Goal: Information Seeking & Learning: Find specific fact

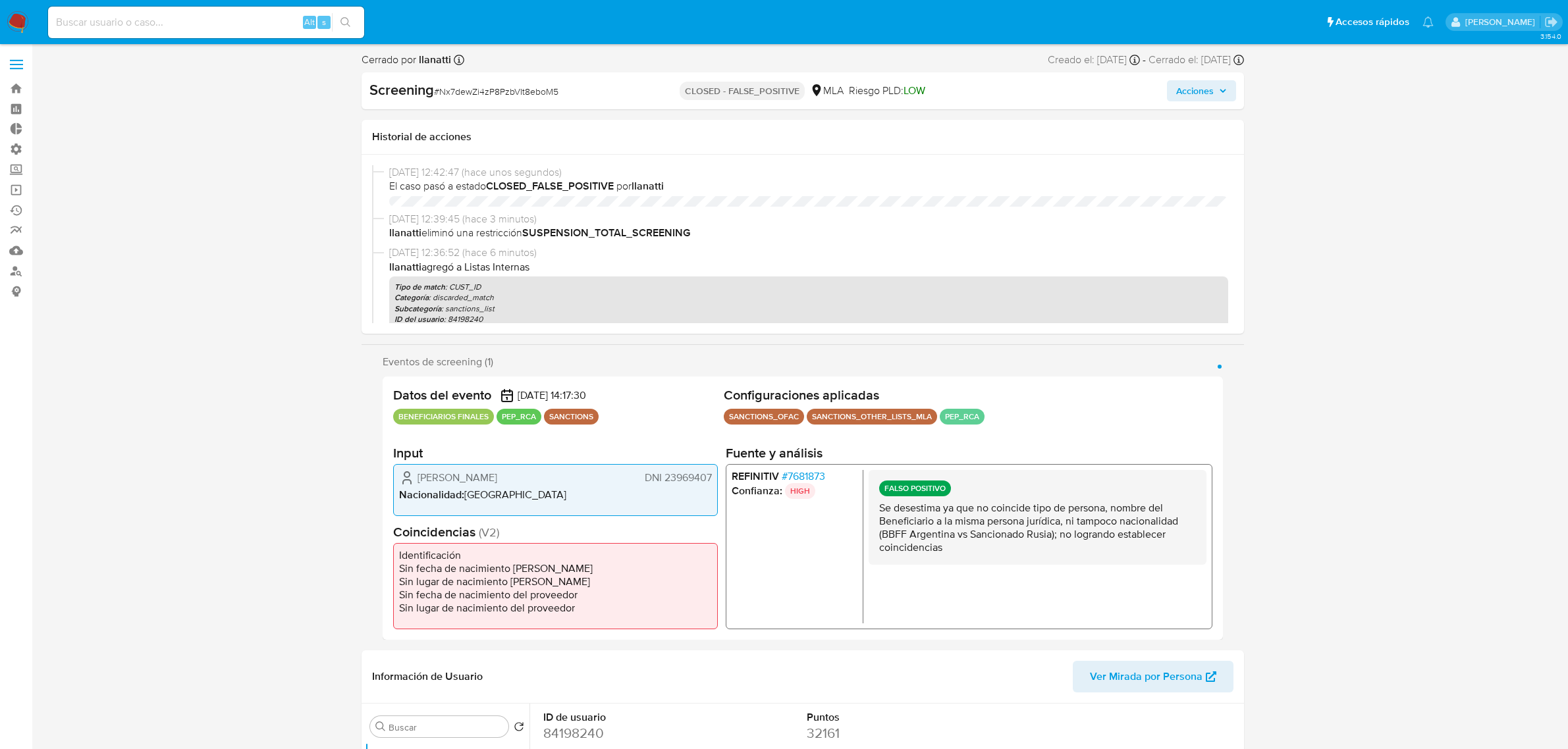
select select "10"
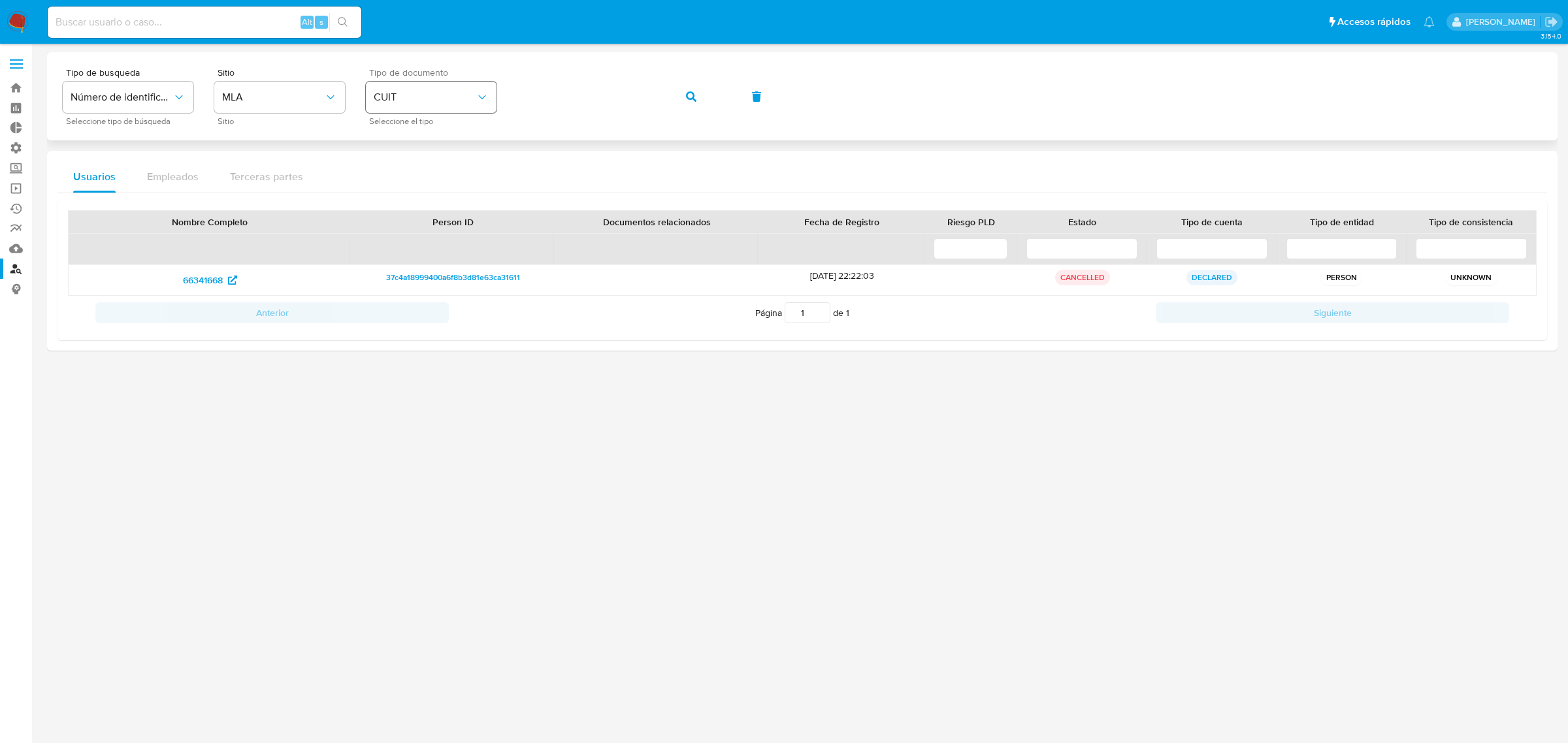
click at [439, 83] on div "Tipo de busqueda Número de identificación Seleccione tipo de búsqueda Sitio MLA…" at bounding box center [802, 96] width 1479 height 57
click at [684, 98] on button "button" at bounding box center [691, 97] width 44 height 31
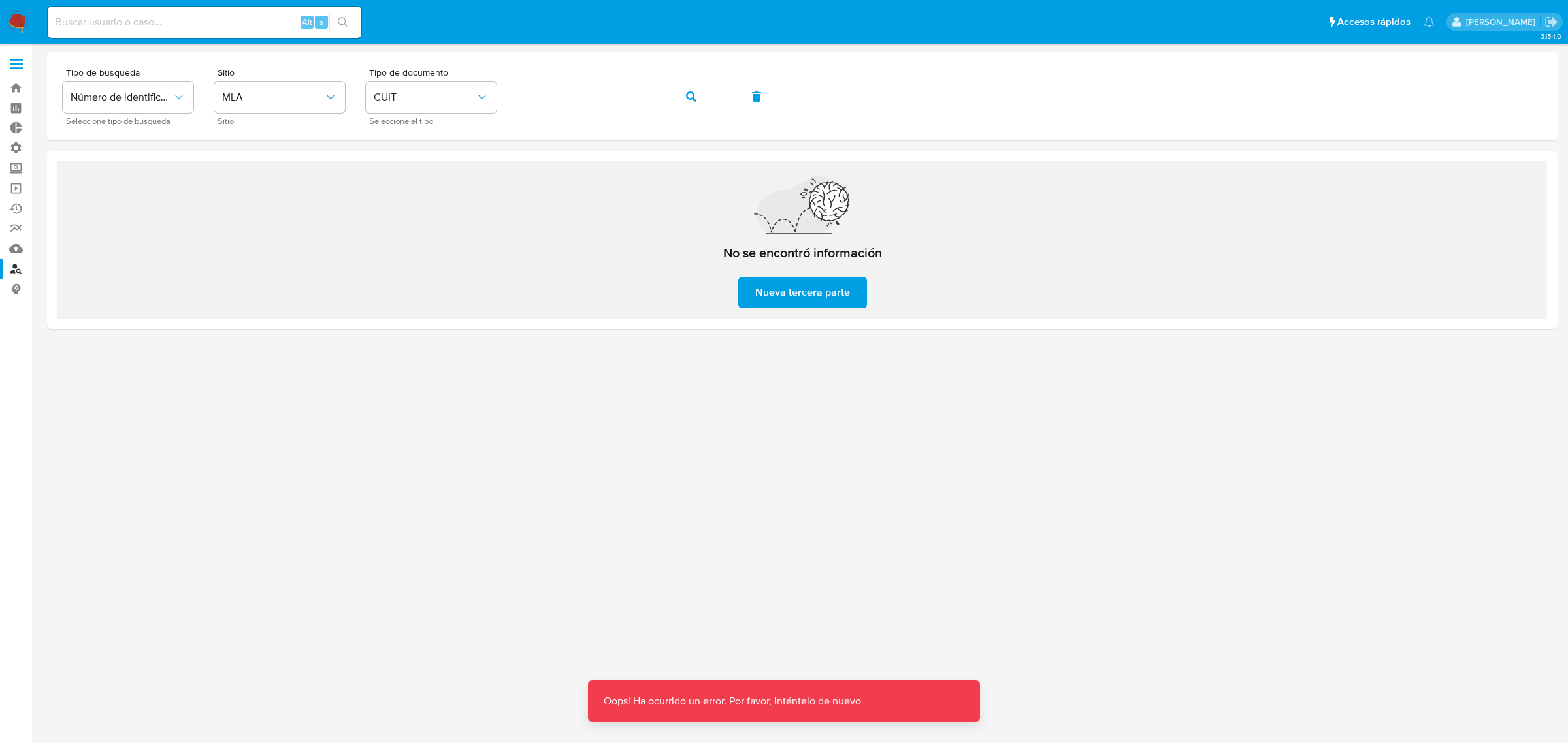
click at [848, 299] on span "Nueva tercera parte" at bounding box center [802, 292] width 95 height 29
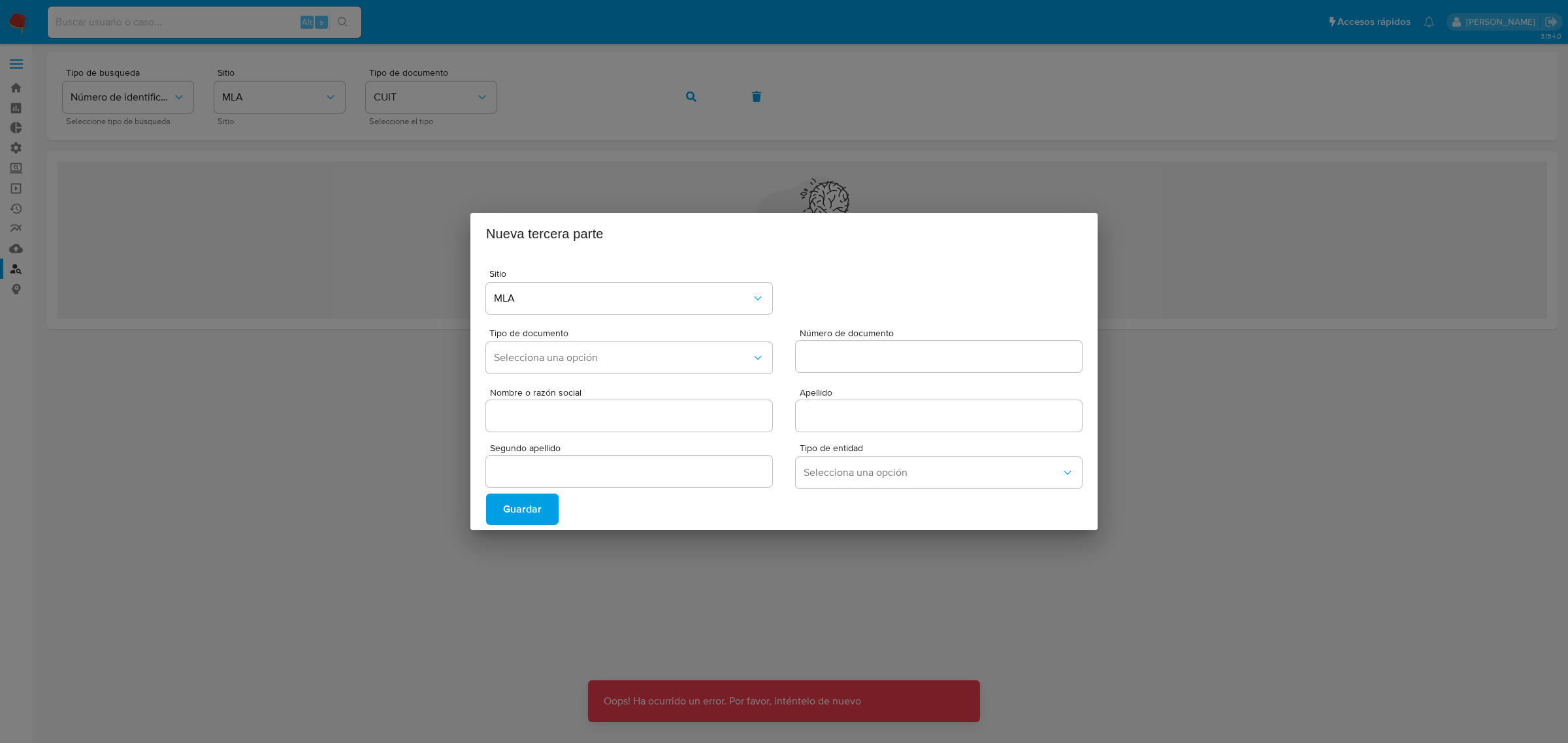
click at [1273, 642] on div "Nueva tercera parte Sitio MLA Tipo de documento Selecciona una opción Número de…" at bounding box center [784, 372] width 1568 height 743
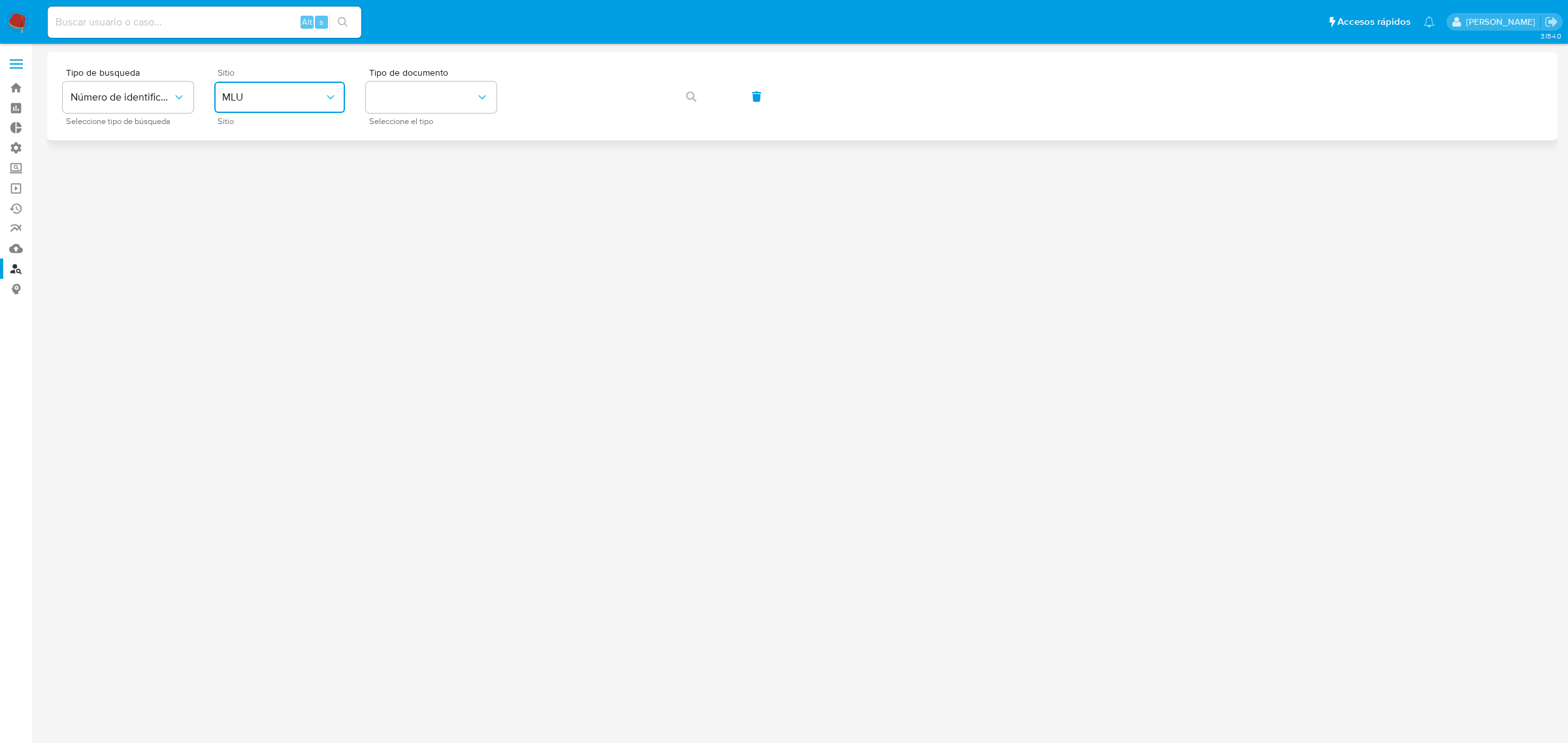
click at [290, 91] on span "MLU" at bounding box center [273, 97] width 102 height 13
click at [278, 153] on div "MLA" at bounding box center [275, 164] width 107 height 31
click at [453, 92] on button "identificationType" at bounding box center [431, 97] width 131 height 31
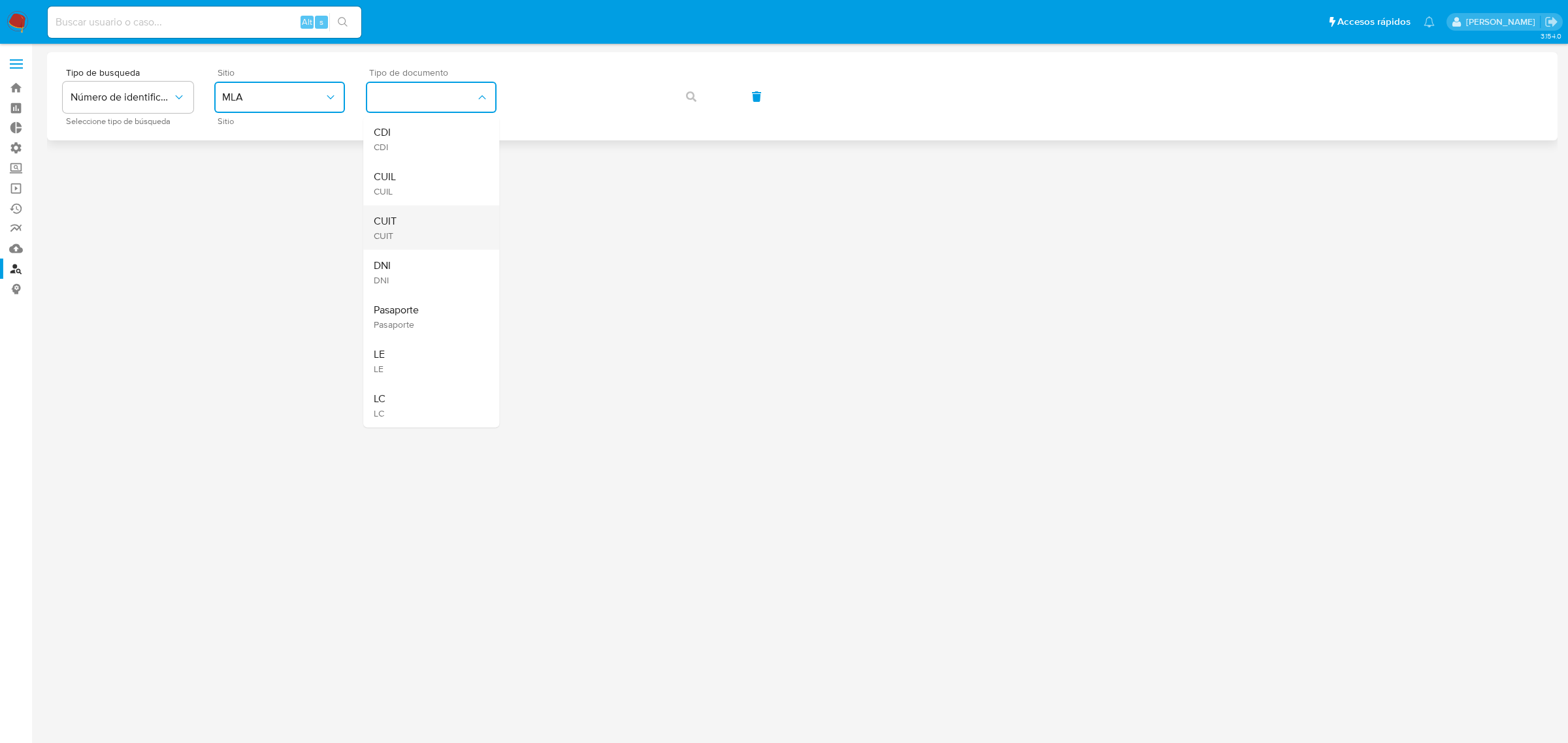
click at [426, 222] on div "CUIT CUIT" at bounding box center [427, 227] width 107 height 44
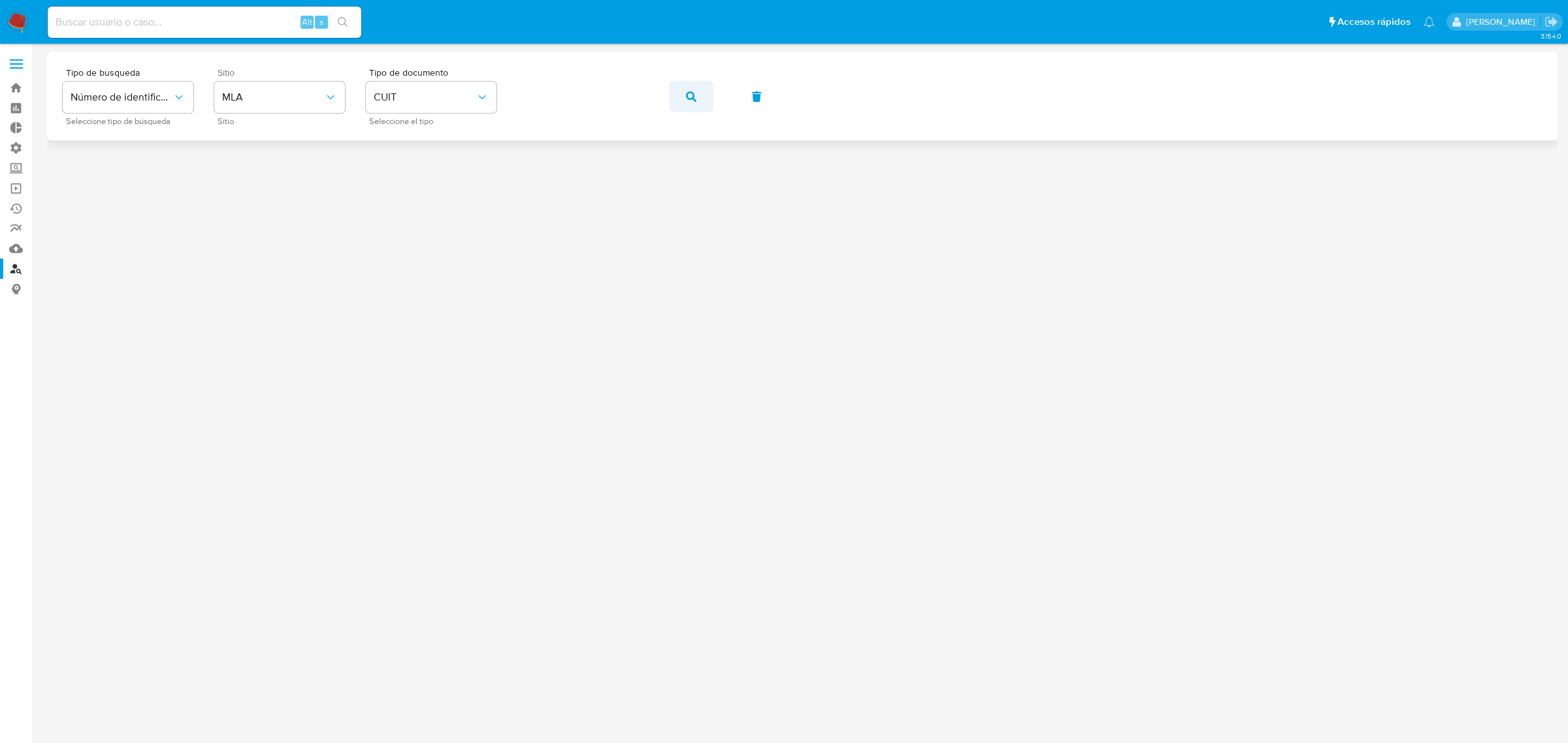
click at [696, 100] on button "button" at bounding box center [691, 97] width 44 height 31
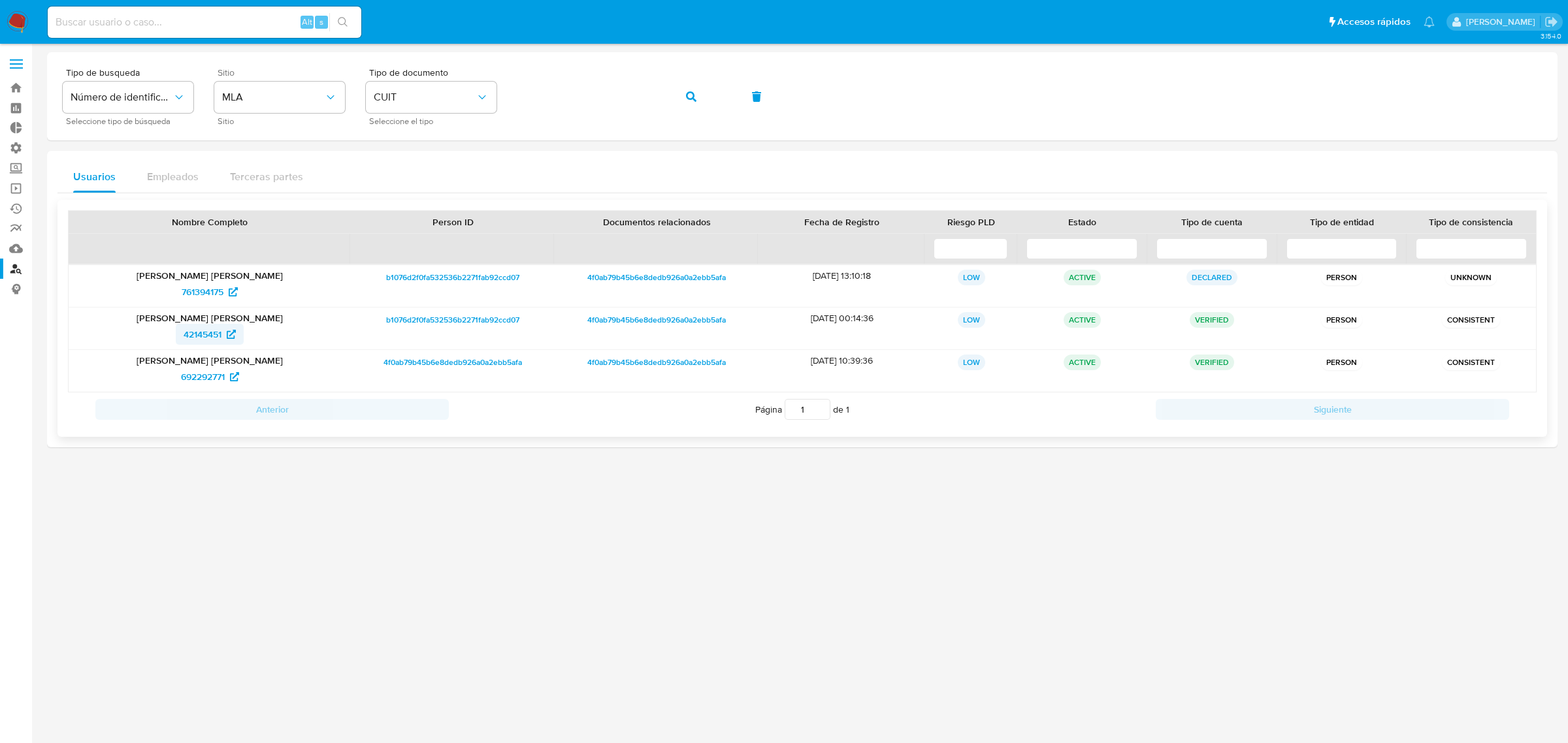
click at [191, 334] on span "42145451" at bounding box center [203, 335] width 38 height 21
click at [198, 372] on span "692292771" at bounding box center [203, 377] width 44 height 21
click at [204, 336] on span "42145451" at bounding box center [203, 335] width 38 height 21
click at [197, 379] on span "692292771" at bounding box center [203, 377] width 44 height 21
click at [14, 180] on link "Operaciones masivas" at bounding box center [78, 188] width 155 height 20
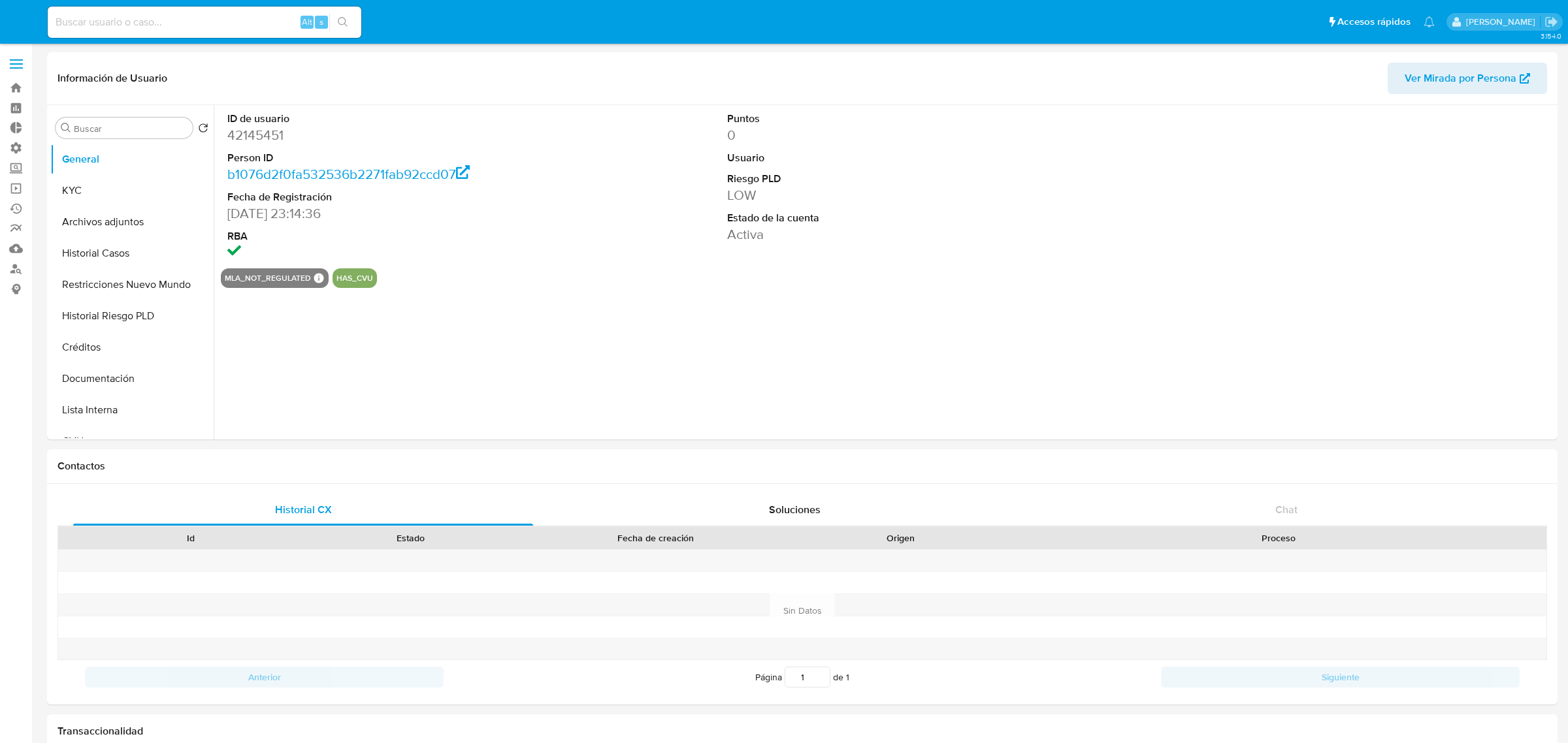
select select "10"
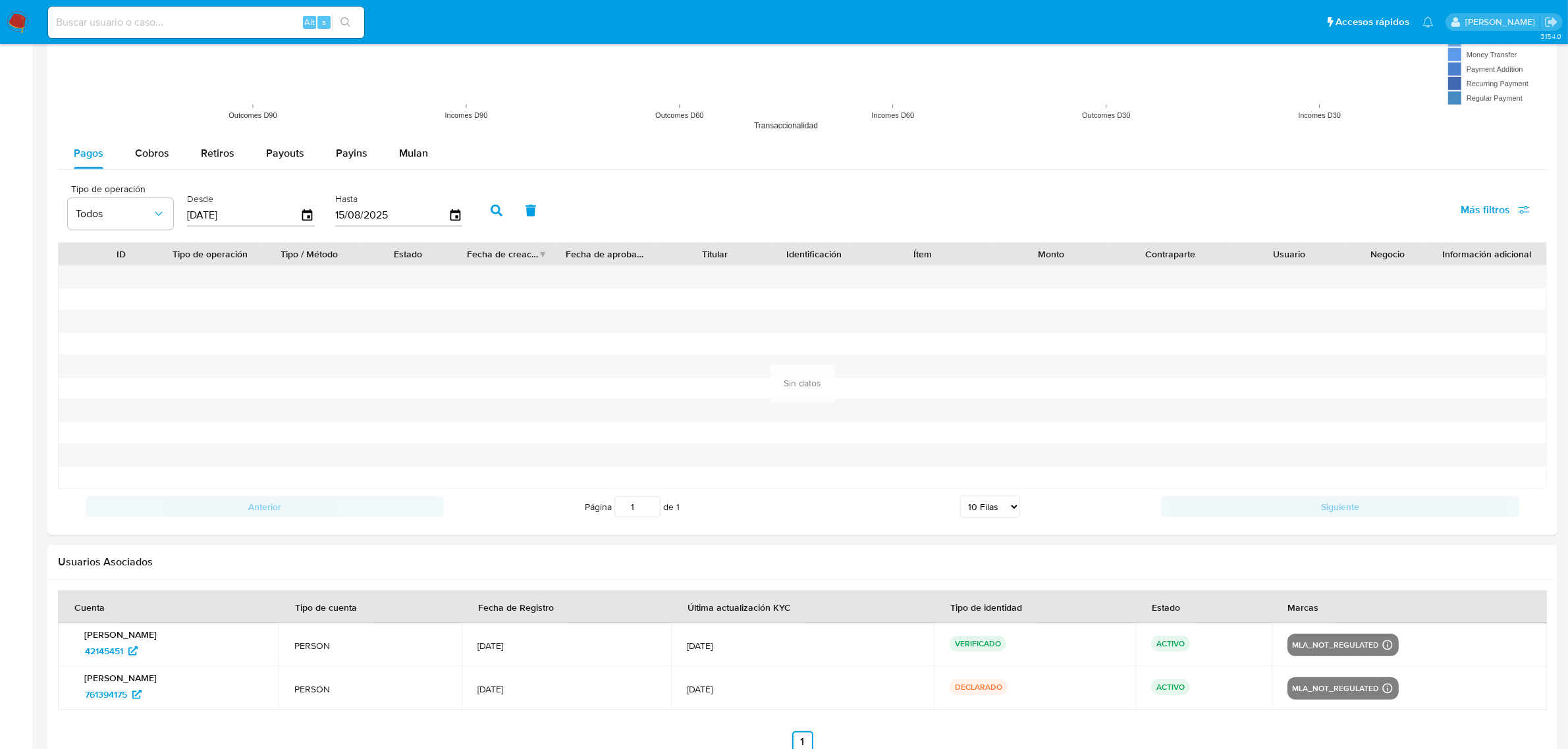
click at [699, 482] on div "ID Tipo de operación Tipo / Método Estado Fecha de creación Fecha de aprobación…" at bounding box center [802, 383] width 1489 height 283
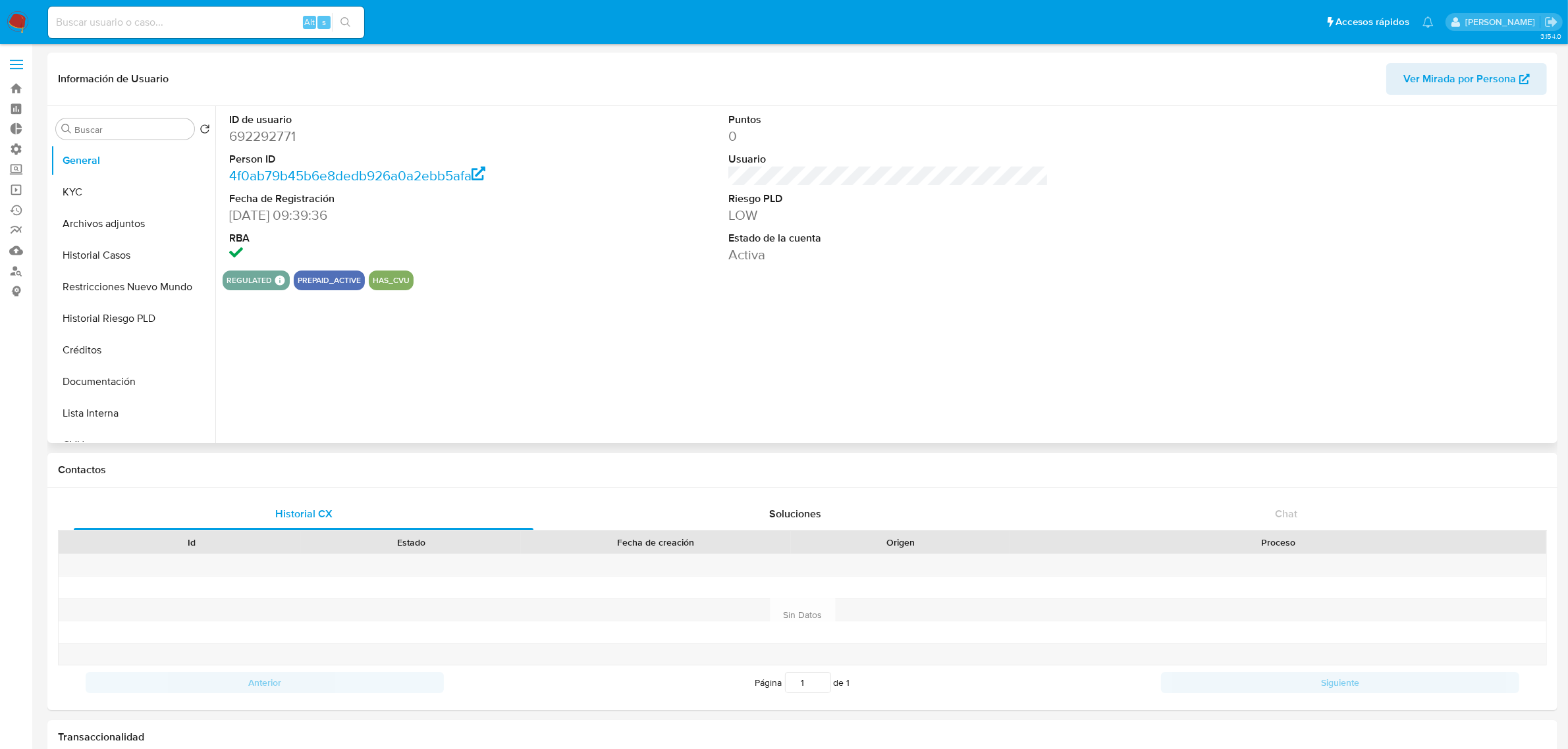
select select "10"
click at [110, 380] on button "Documentación" at bounding box center [127, 382] width 154 height 31
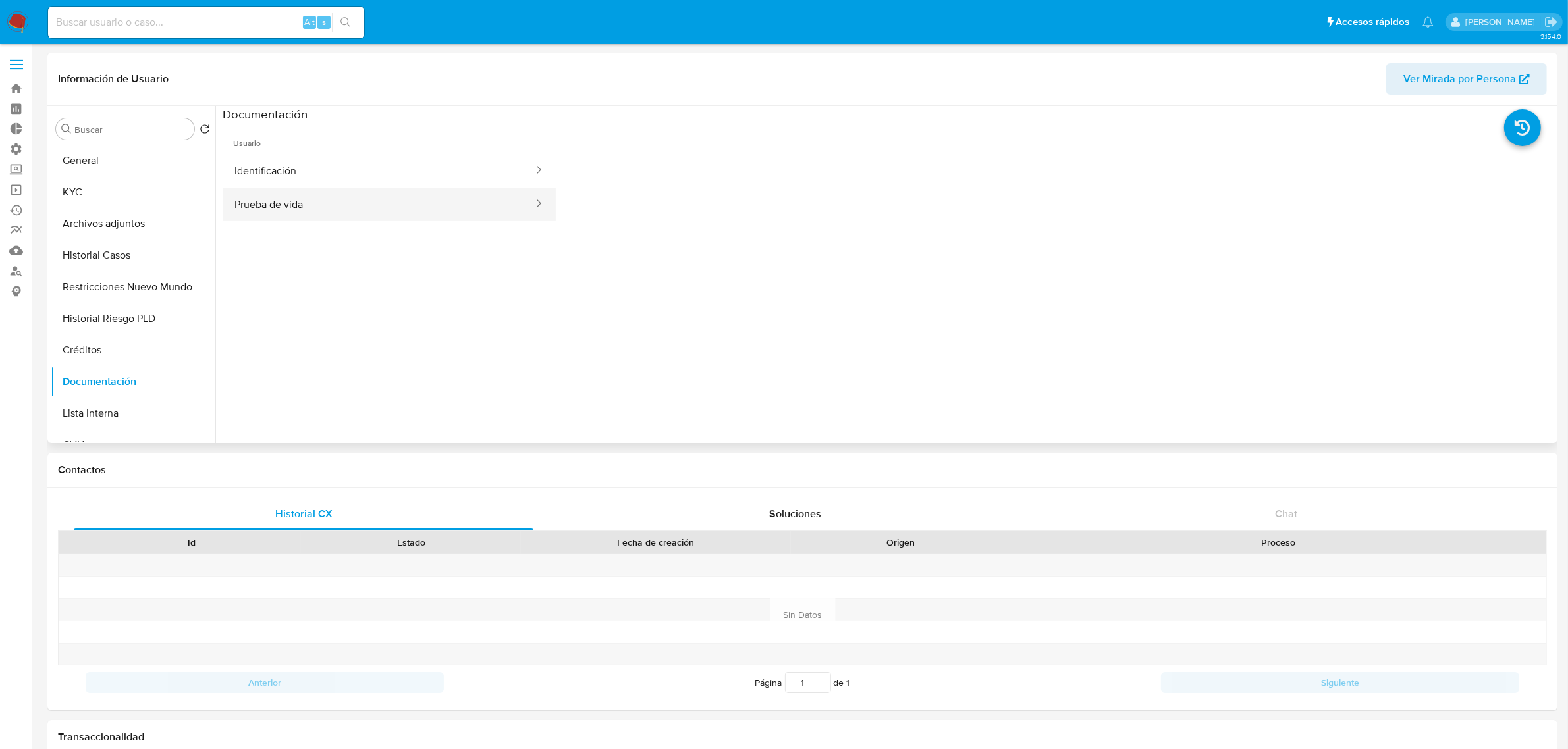
click at [353, 204] on button "Prueba de vida" at bounding box center [379, 204] width 312 height 33
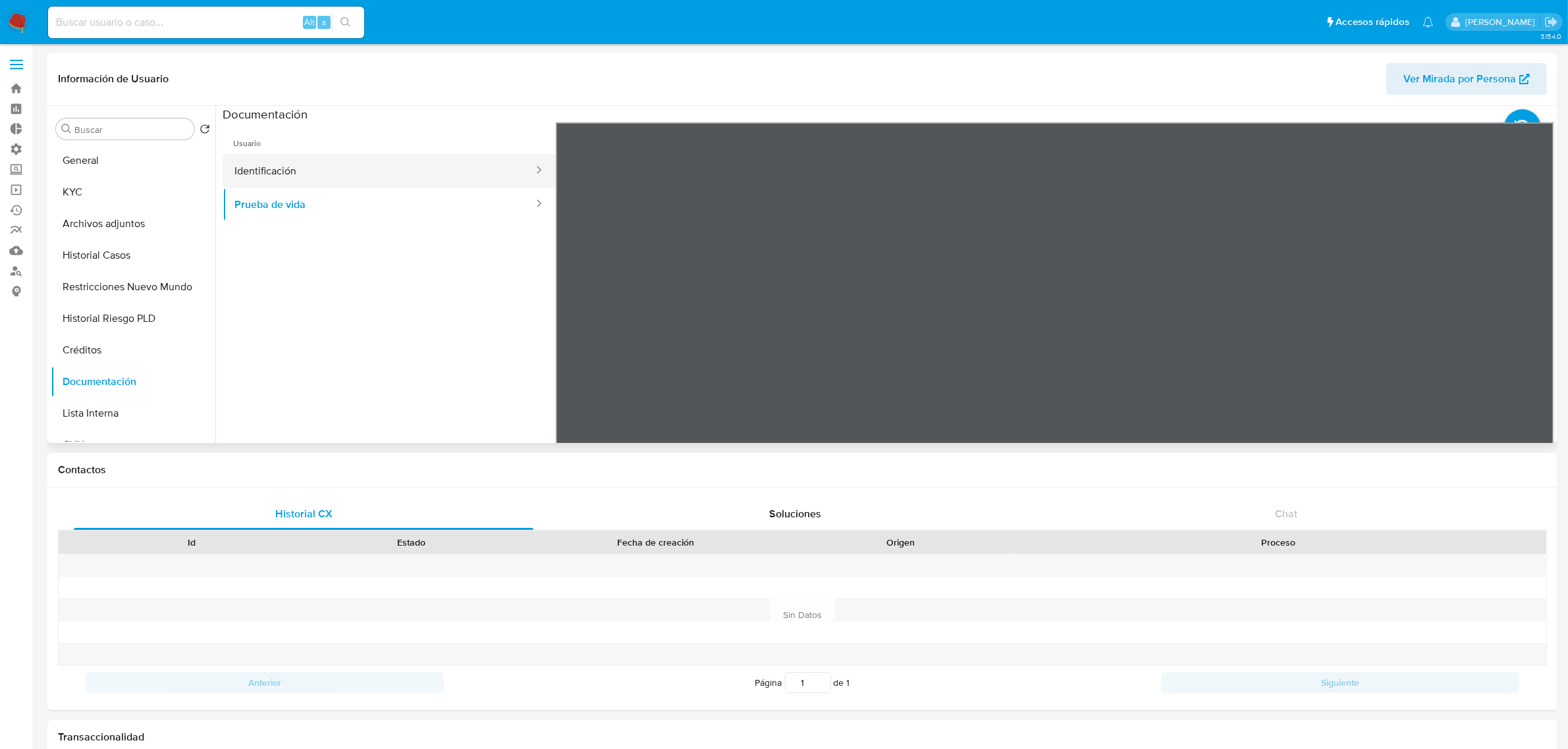
click at [235, 170] on button "Identificación" at bounding box center [379, 170] width 312 height 33
click at [94, 181] on button "KYC" at bounding box center [127, 192] width 154 height 31
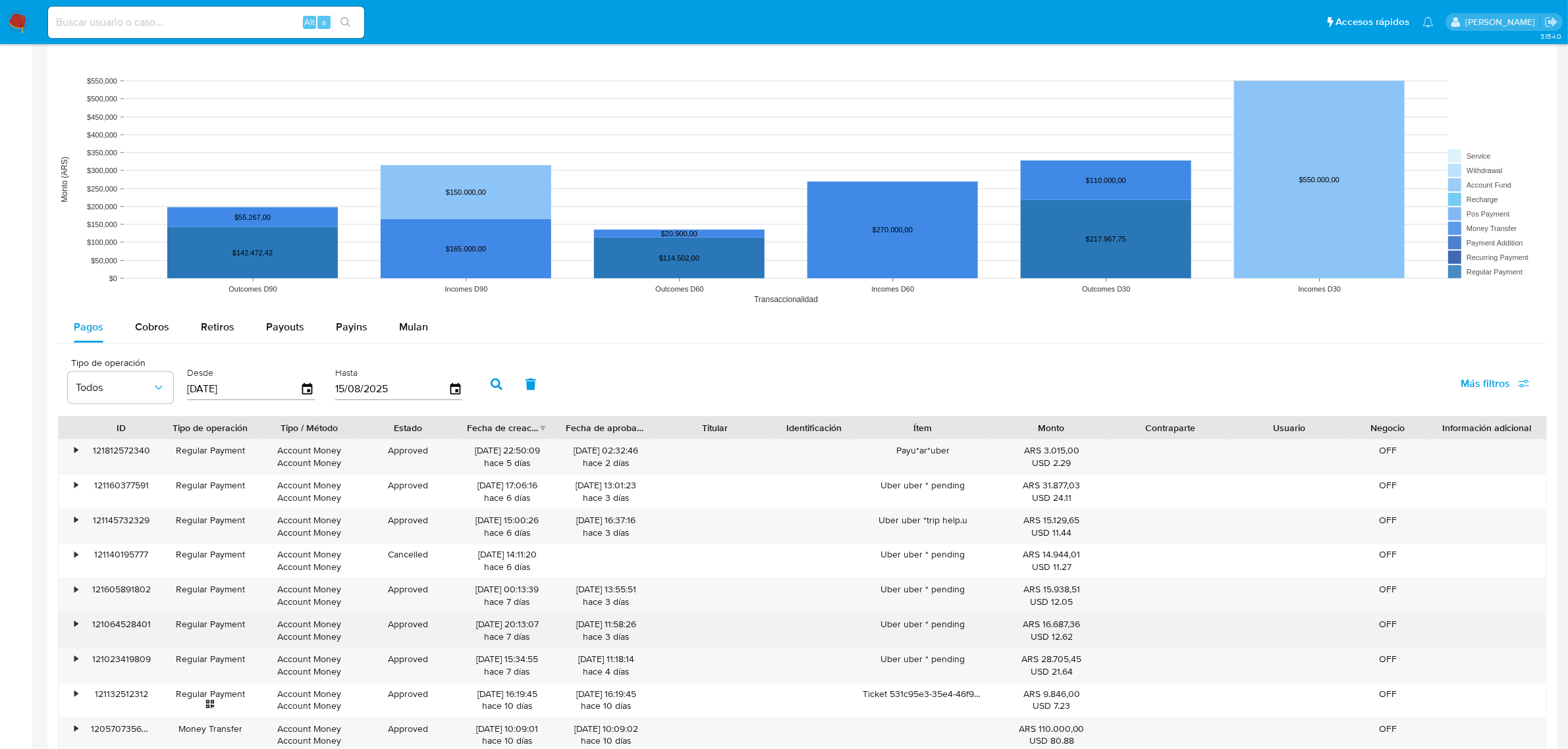
scroll to position [988, 0]
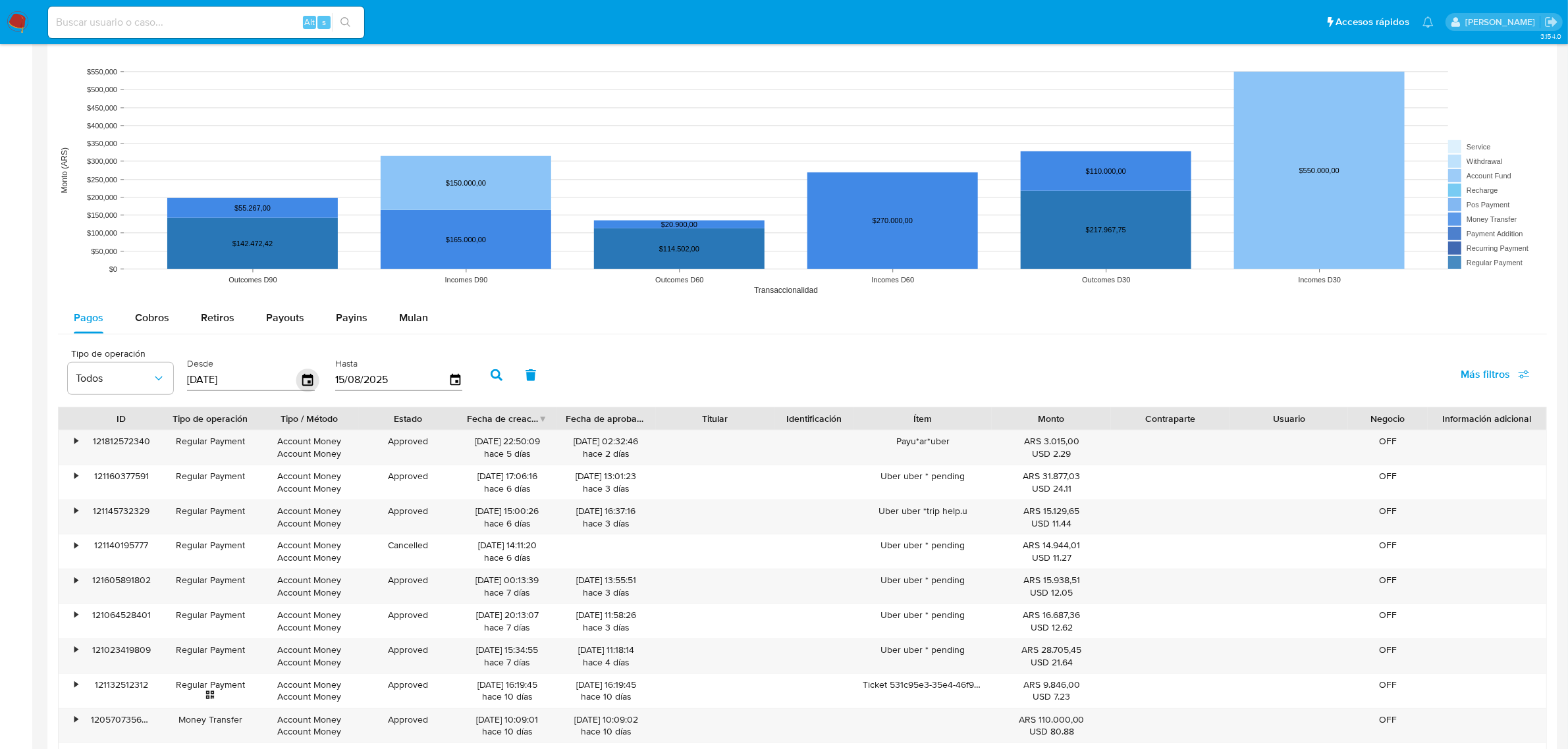
click at [310, 380] on icon "button" at bounding box center [307, 379] width 11 height 12
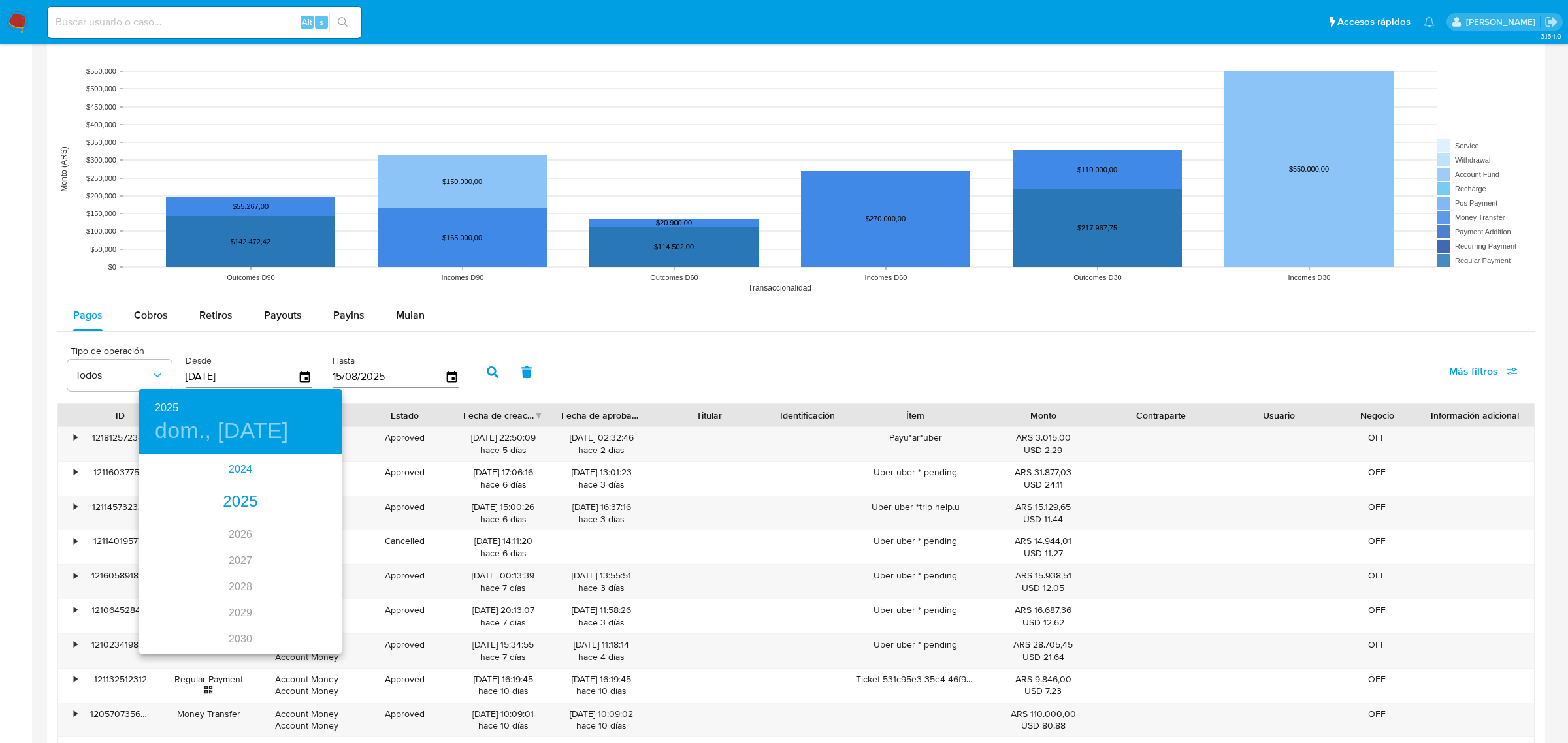
click at [239, 471] on div "2024" at bounding box center [240, 469] width 203 height 26
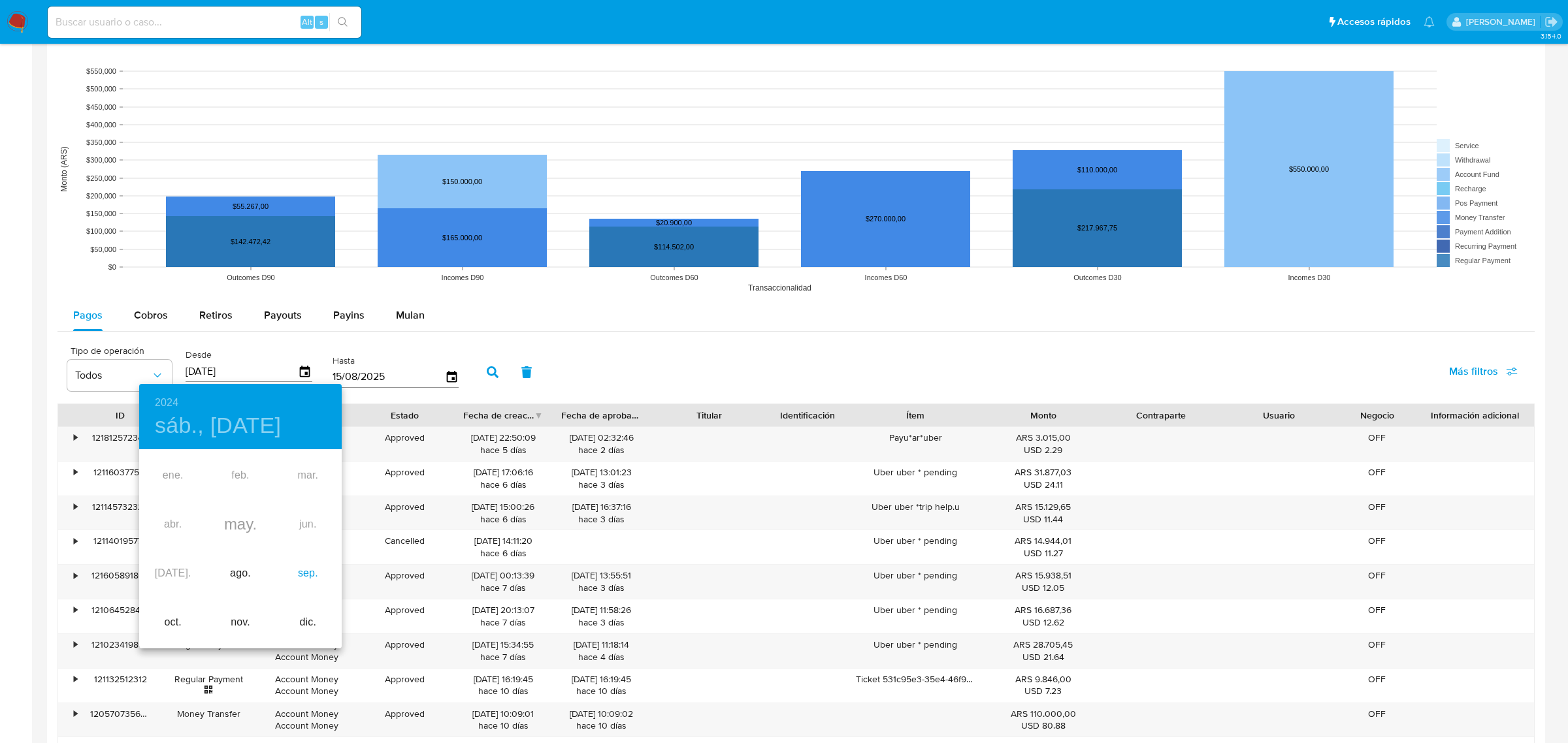
click at [316, 573] on div "sep." at bounding box center [307, 573] width 67 height 49
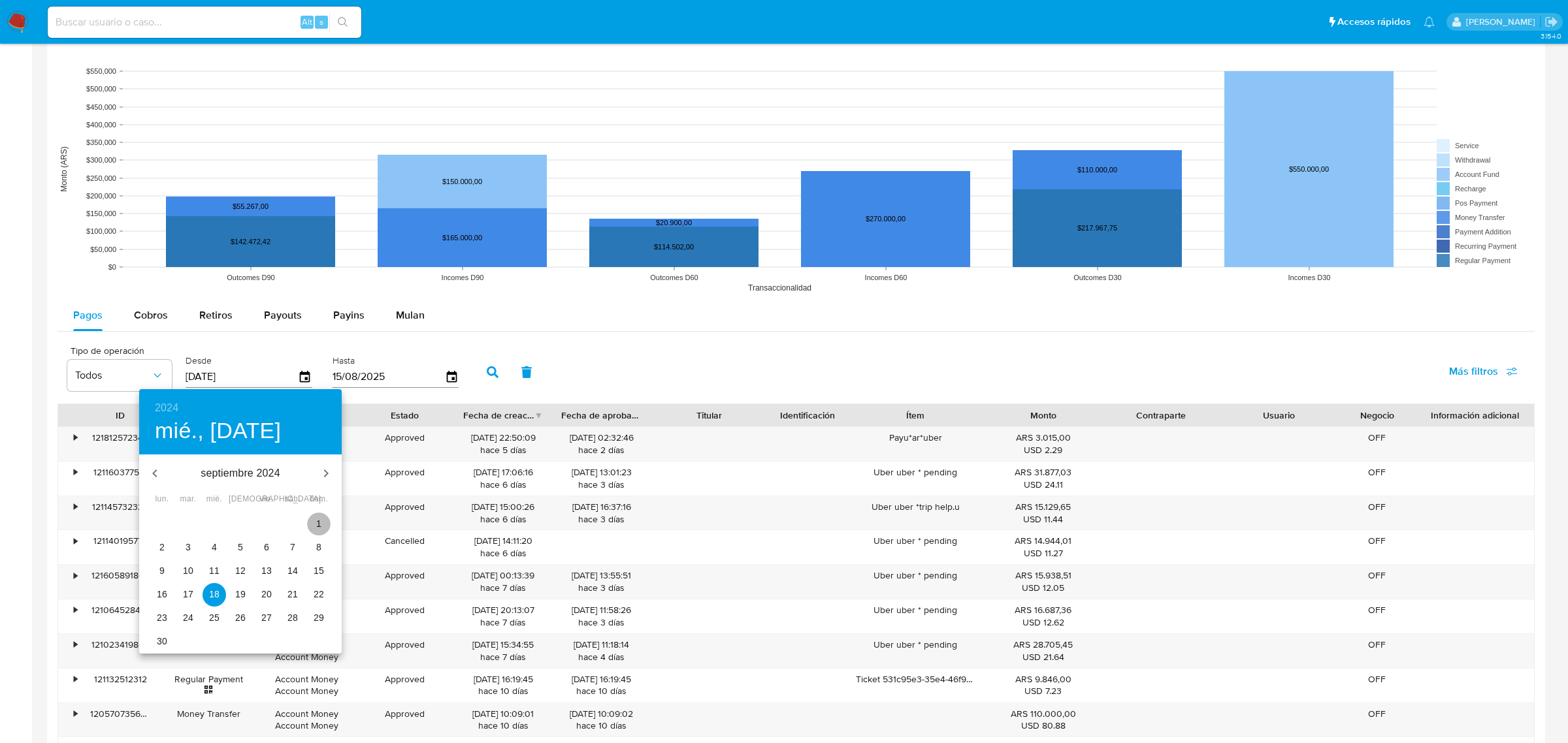
click at [320, 526] on p "1" at bounding box center [319, 523] width 5 height 13
type input "01/09/2024"
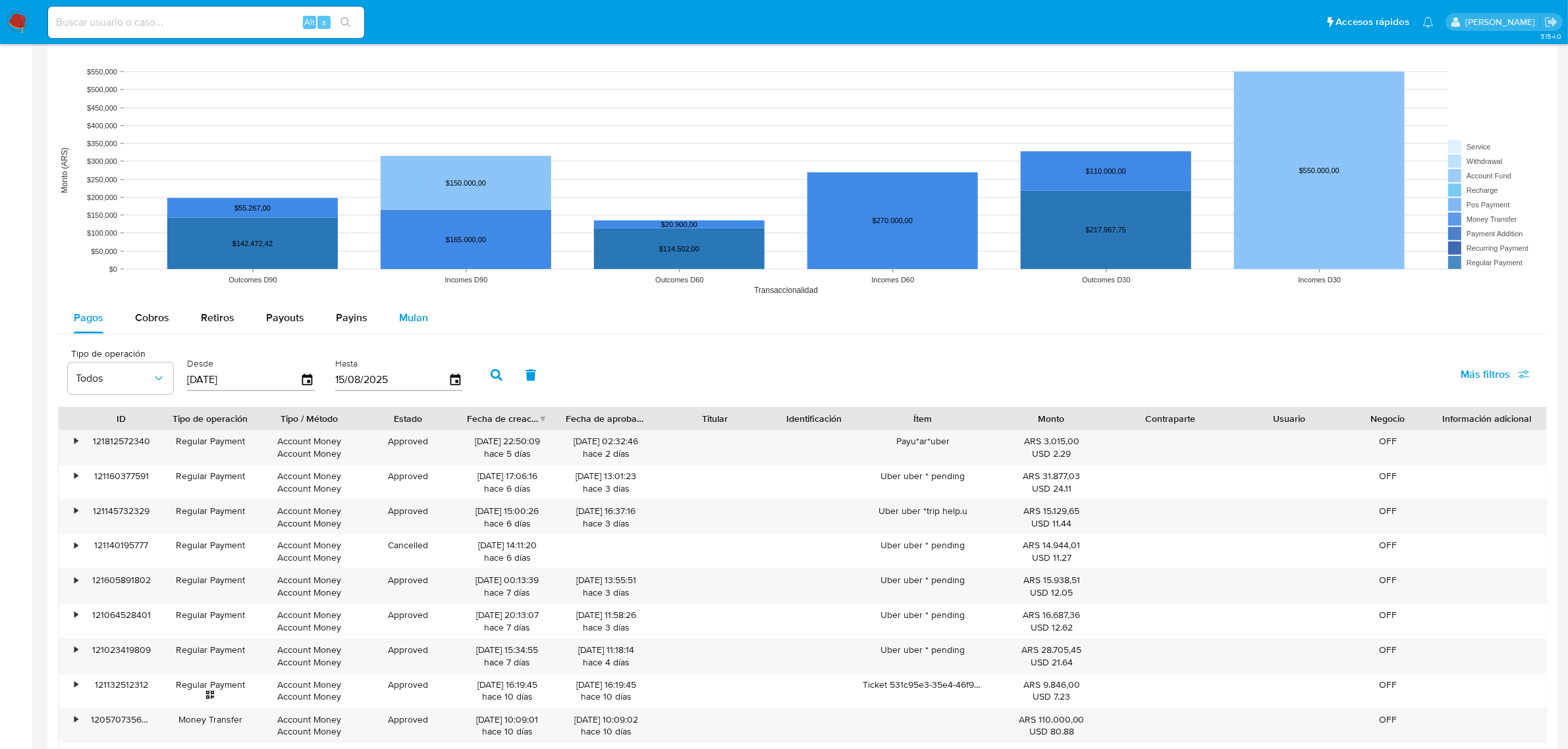
click at [390, 325] on button "Mulan" at bounding box center [413, 318] width 61 height 31
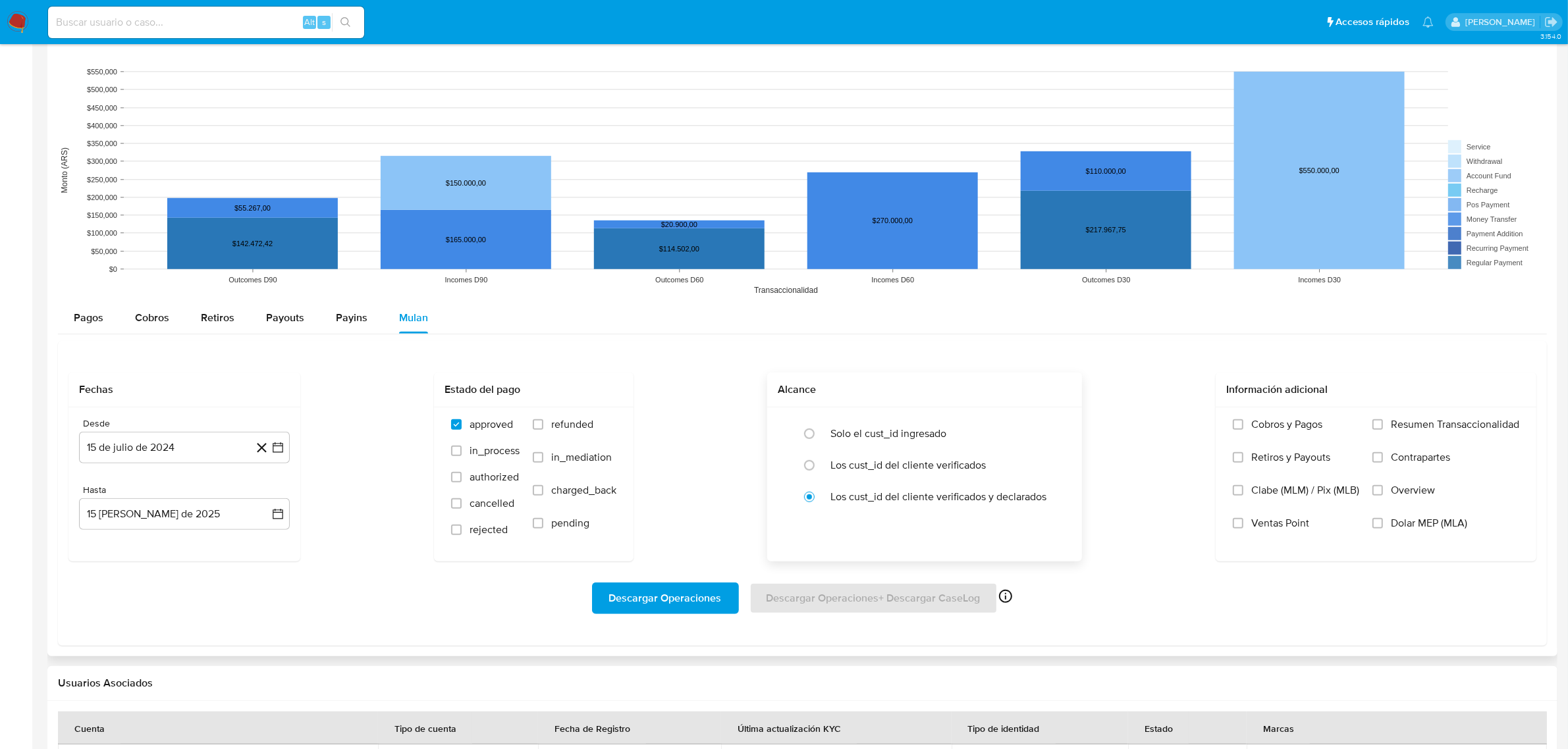
drag, startPoint x: 815, startPoint y: 468, endPoint x: 807, endPoint y: 542, distance: 74.4
click at [815, 468] on input "radio" at bounding box center [810, 466] width 21 height 21
radio input "true"
click at [677, 596] on span "Descargar Operaciones" at bounding box center [665, 598] width 113 height 29
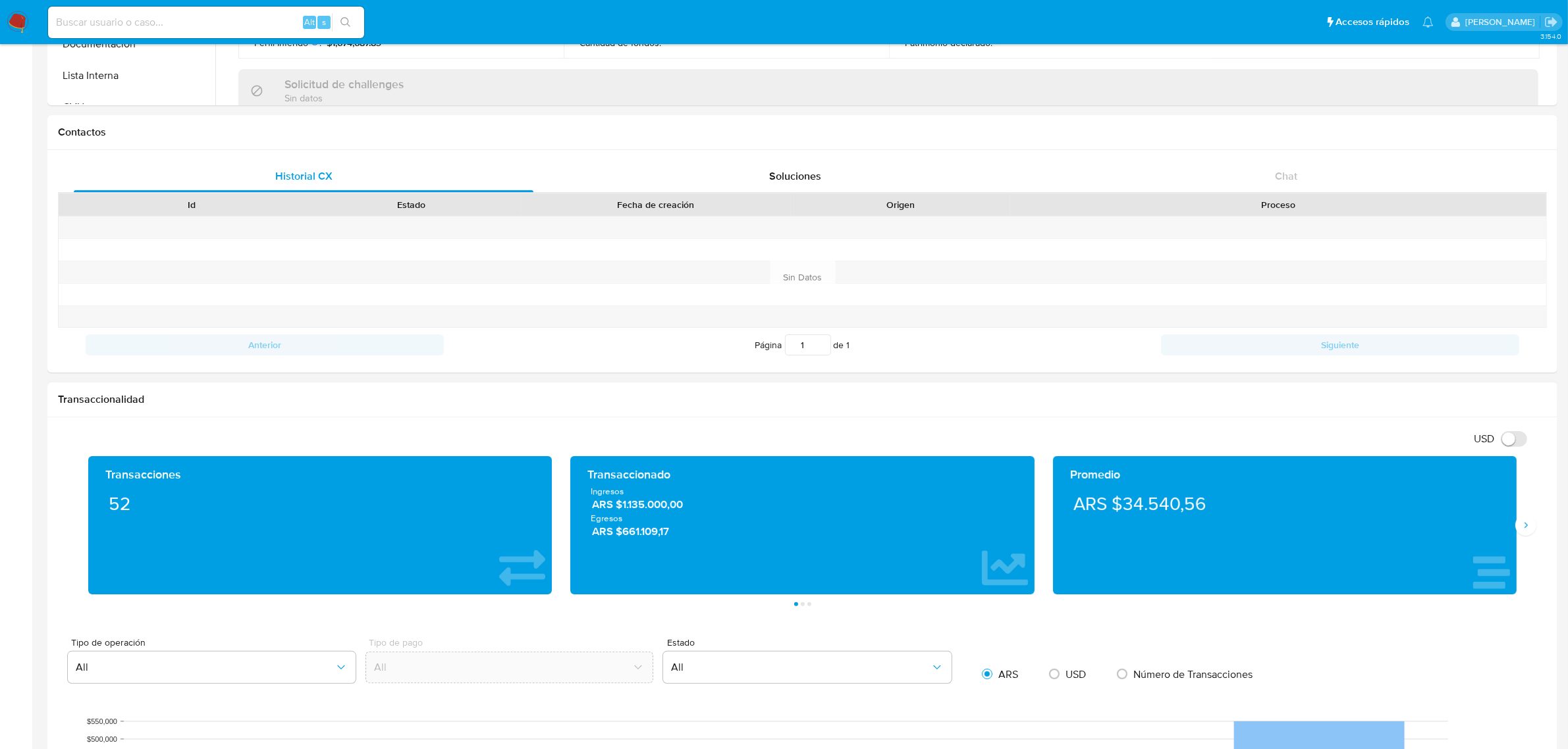
scroll to position [0, 0]
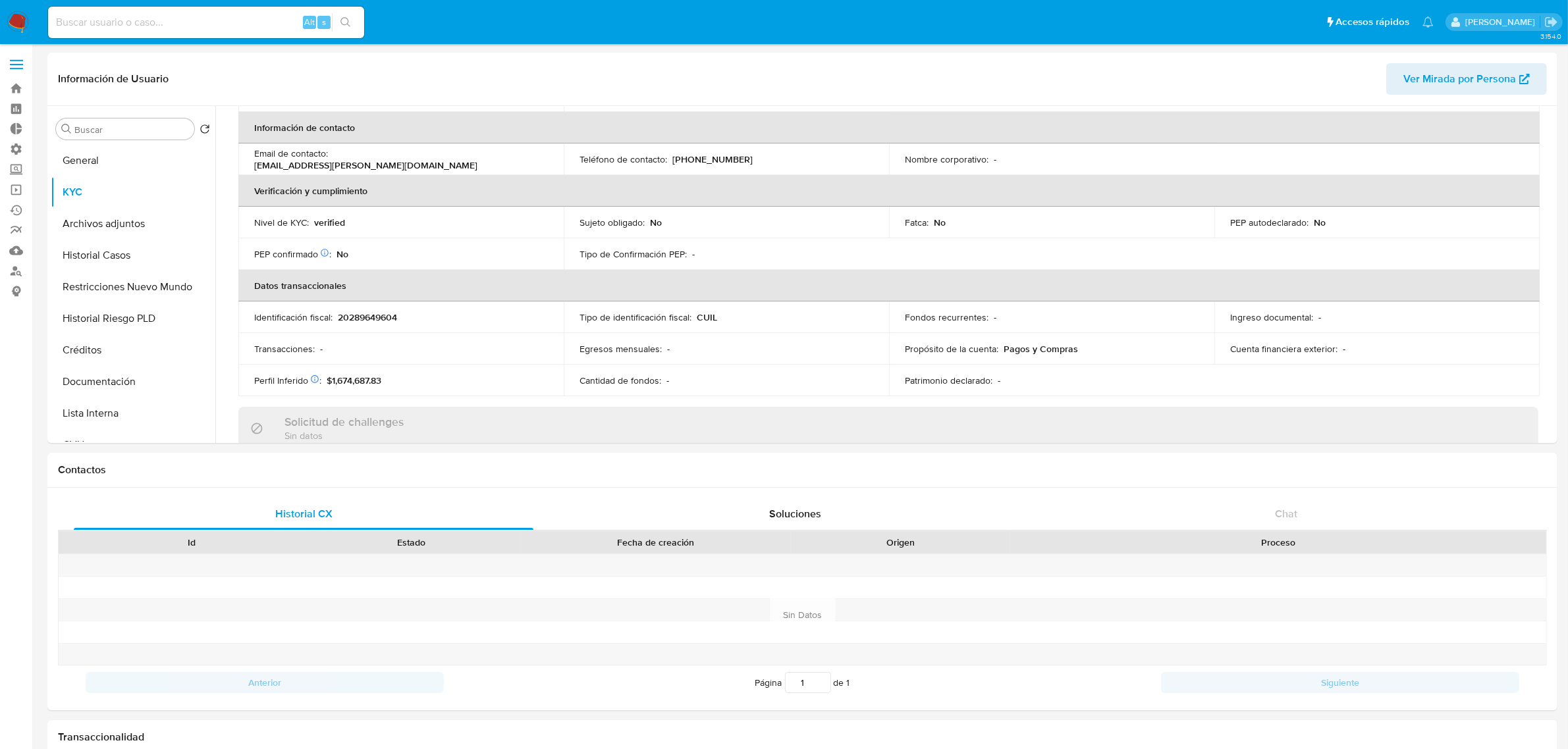
click at [17, 28] on img at bounding box center [17, 22] width 22 height 22
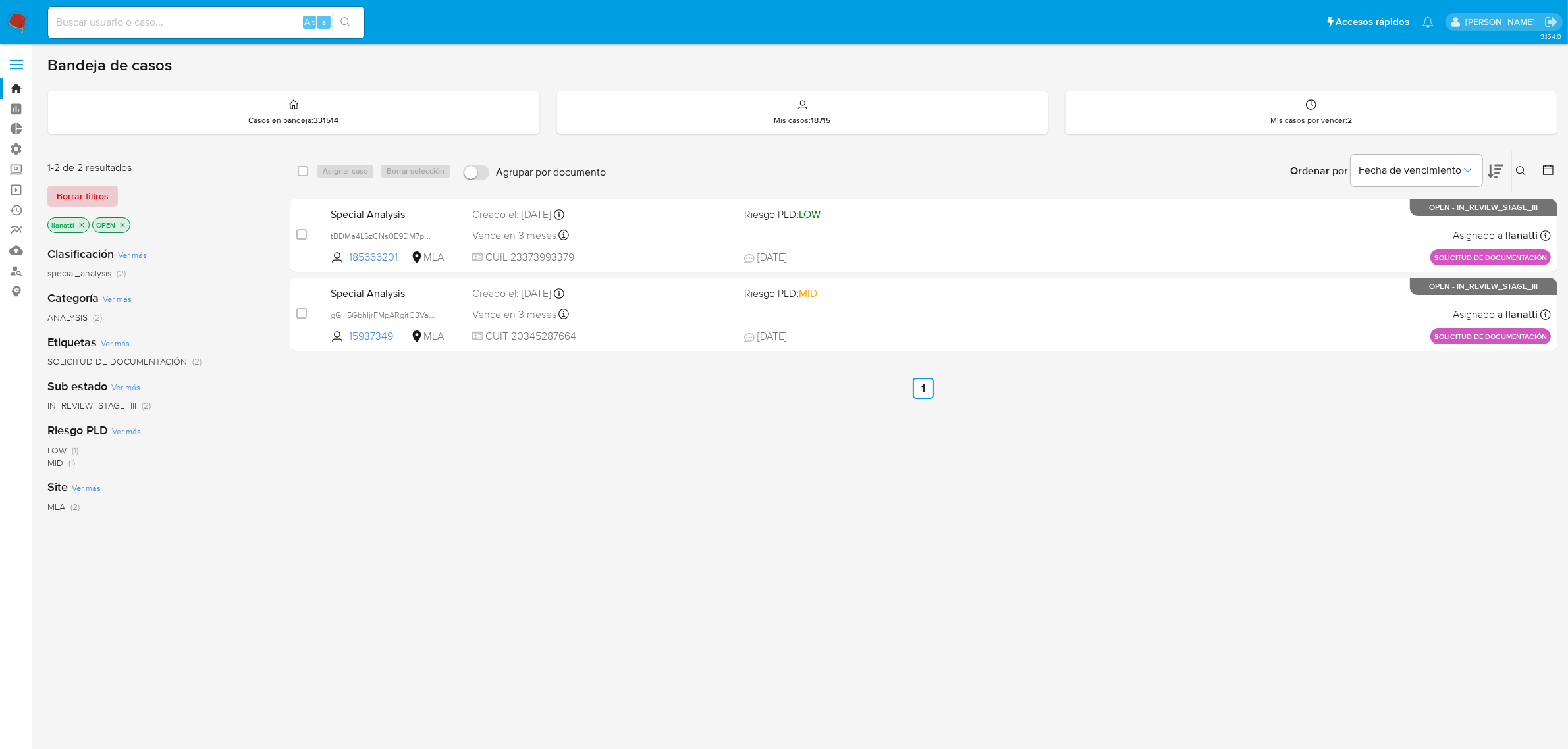
click at [90, 196] on span "Borrar filtros" at bounding box center [83, 197] width 52 height 19
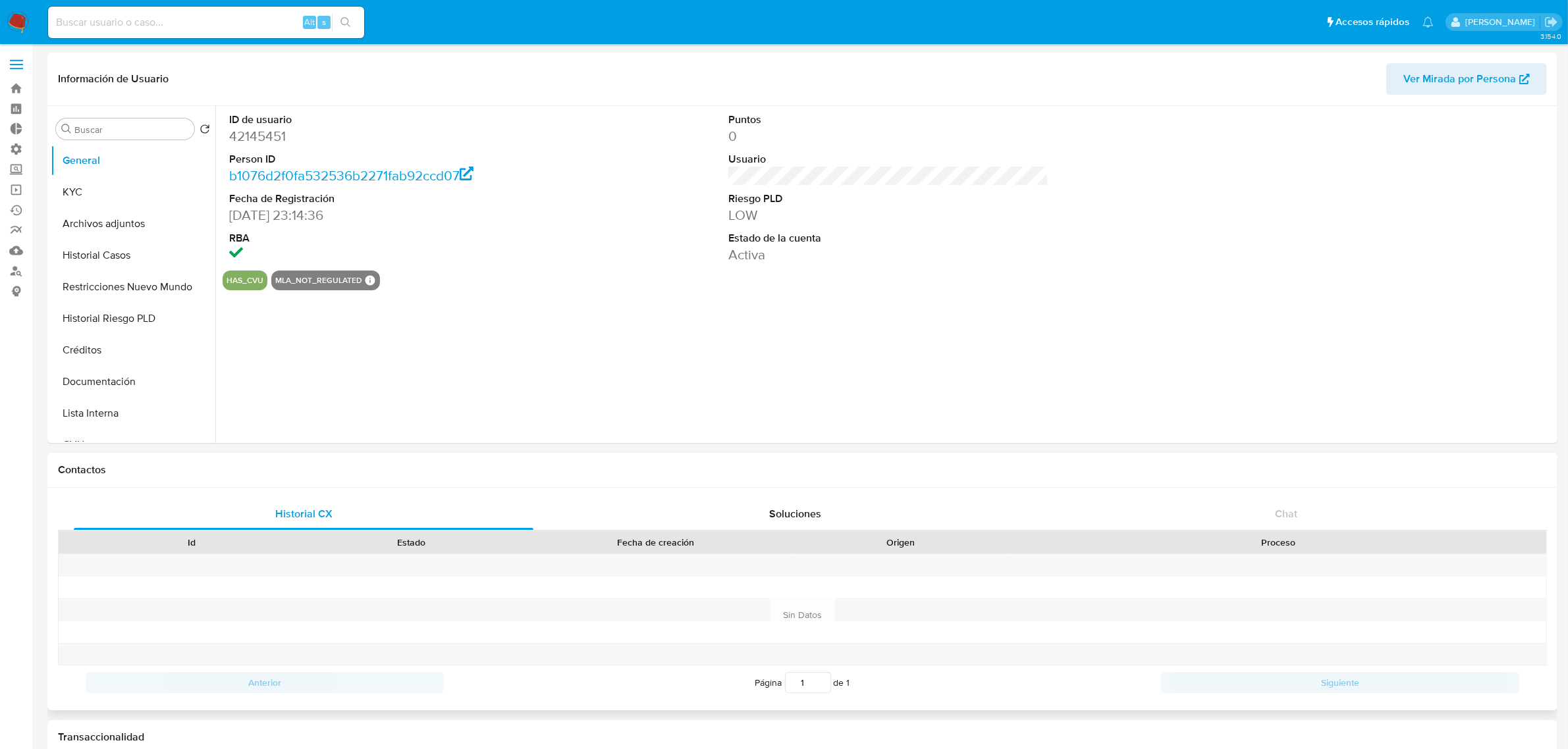
select select "10"
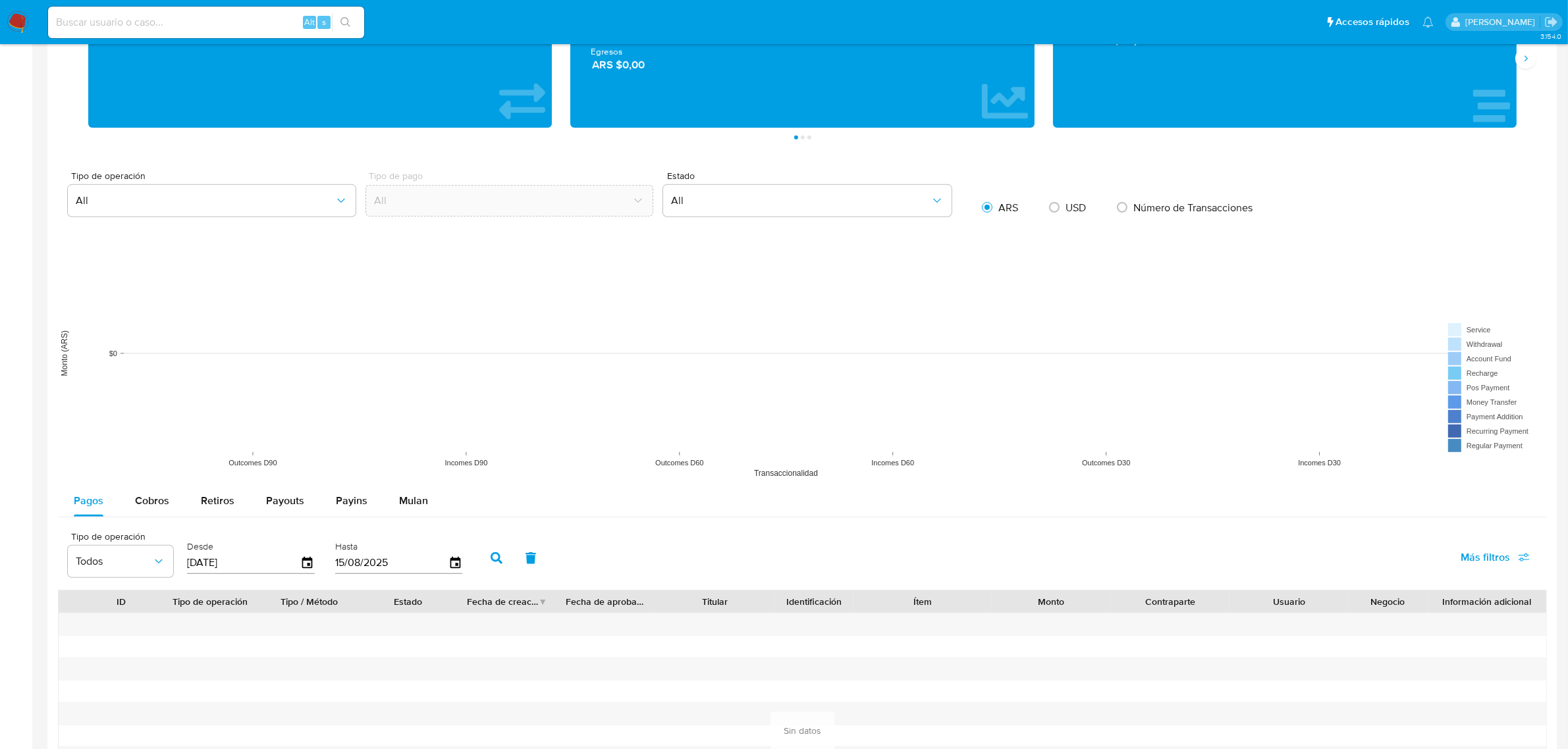
scroll to position [576, 0]
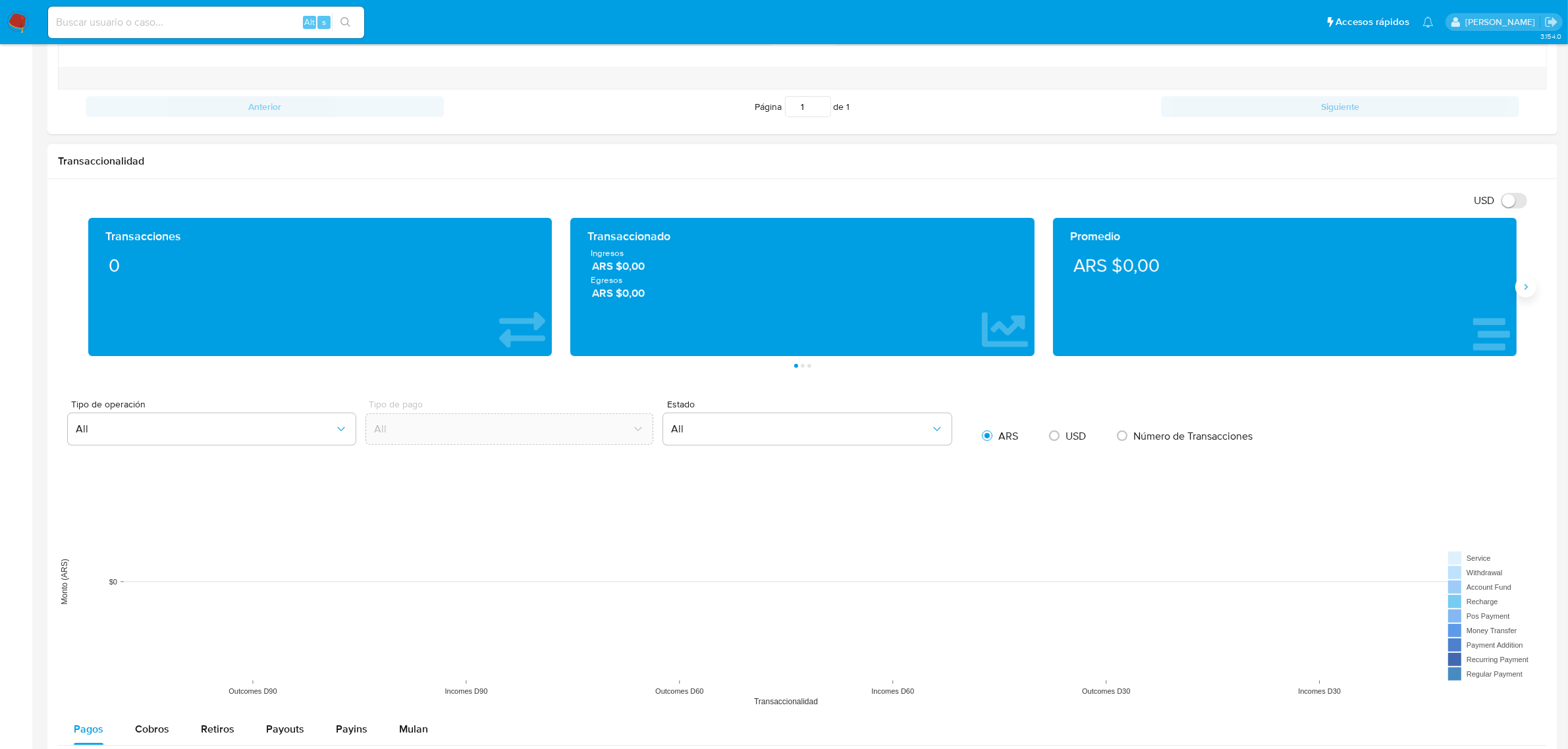
click at [1520, 295] on button "Siguiente" at bounding box center [1526, 287] width 21 height 21
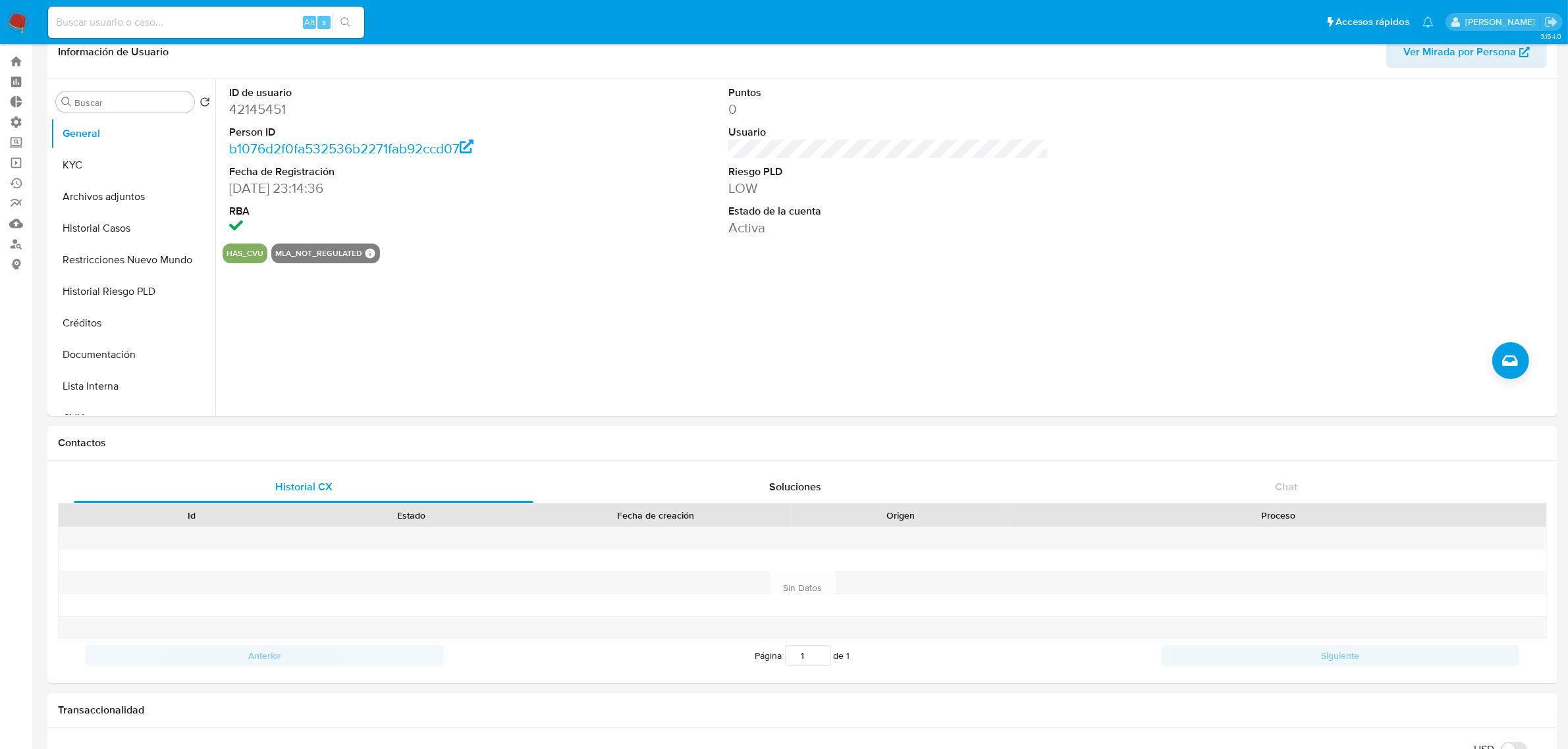
scroll to position [0, 0]
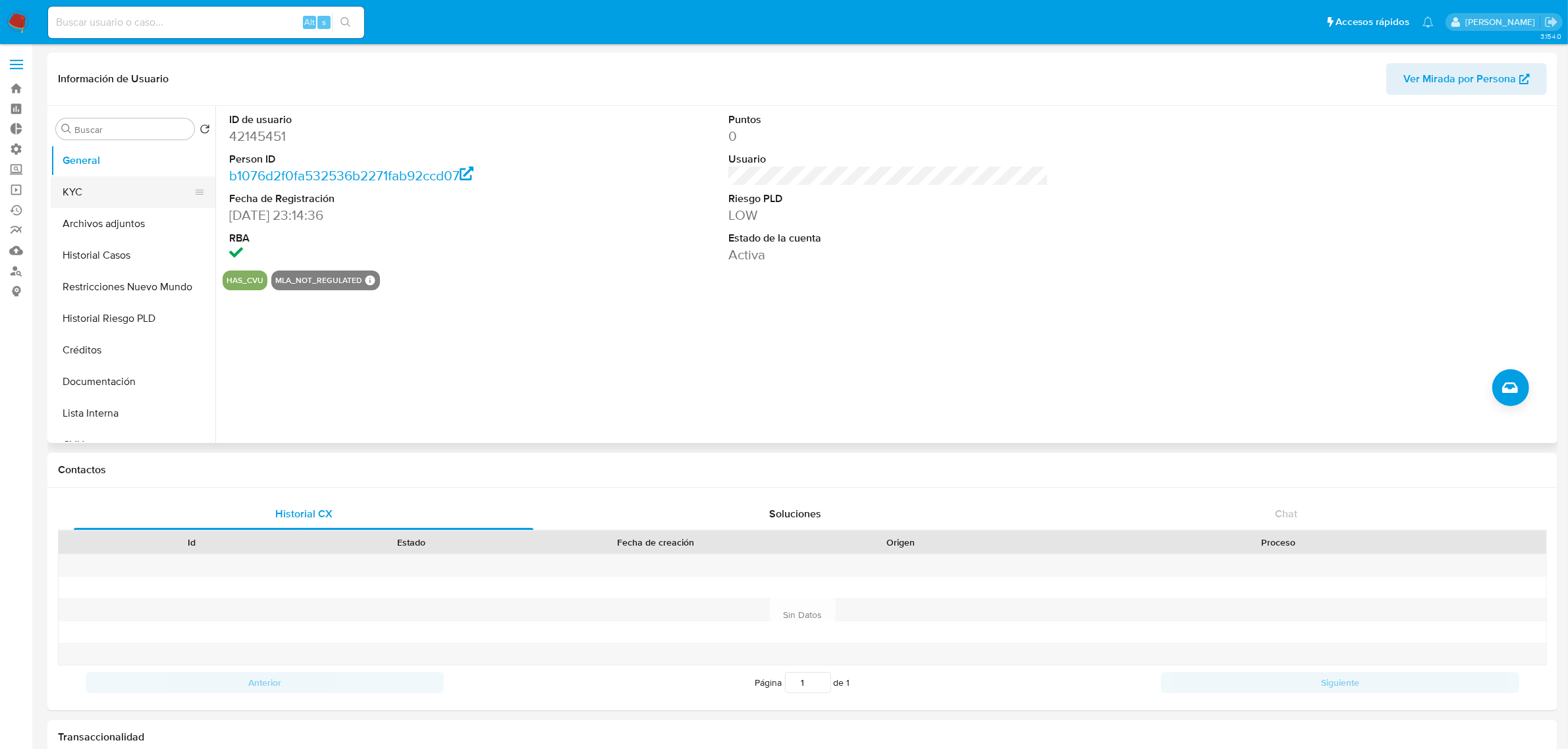
click at [57, 186] on button "KYC" at bounding box center [127, 192] width 154 height 31
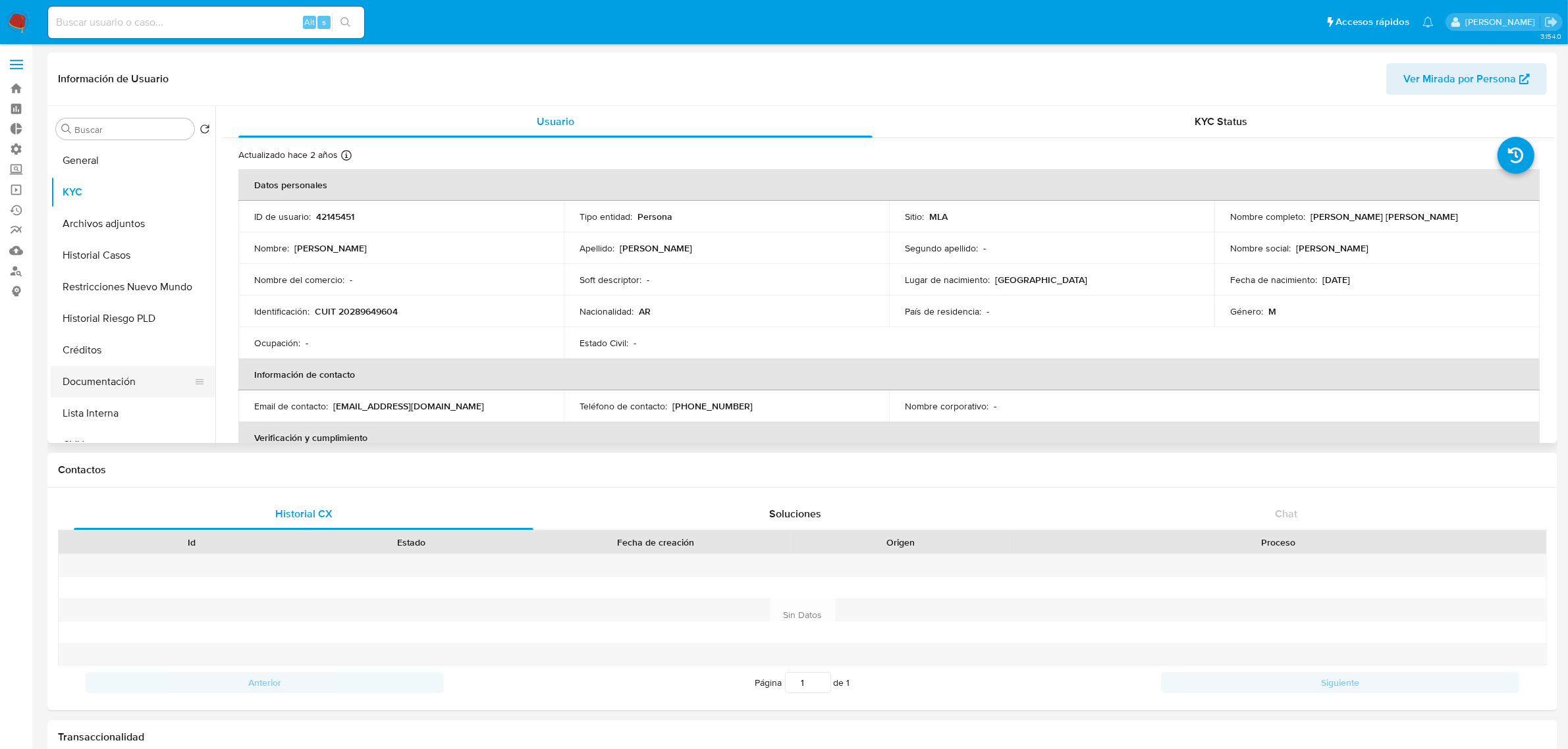
click at [93, 377] on button "Documentación" at bounding box center [127, 382] width 154 height 31
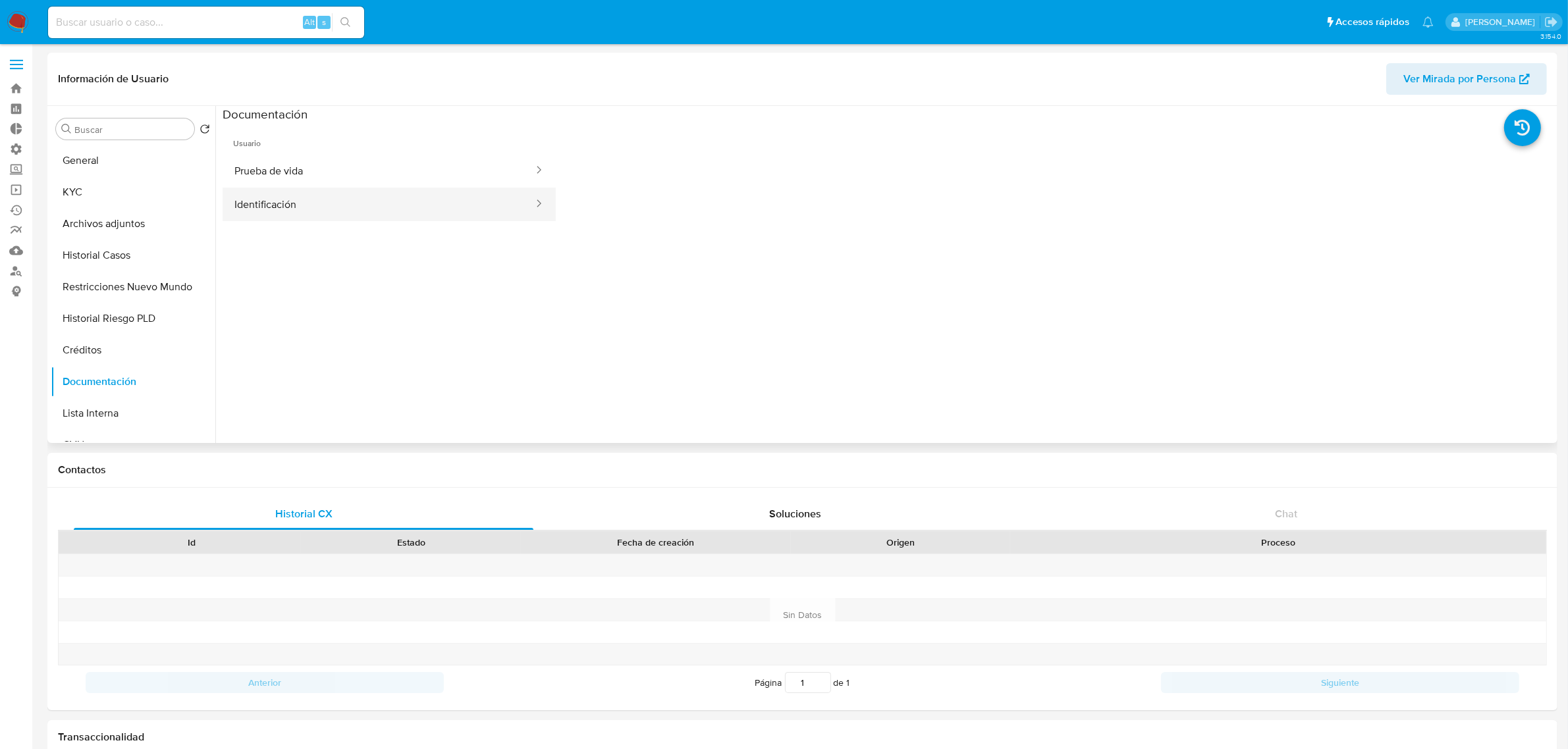
click at [466, 197] on button "Identificación" at bounding box center [379, 204] width 312 height 33
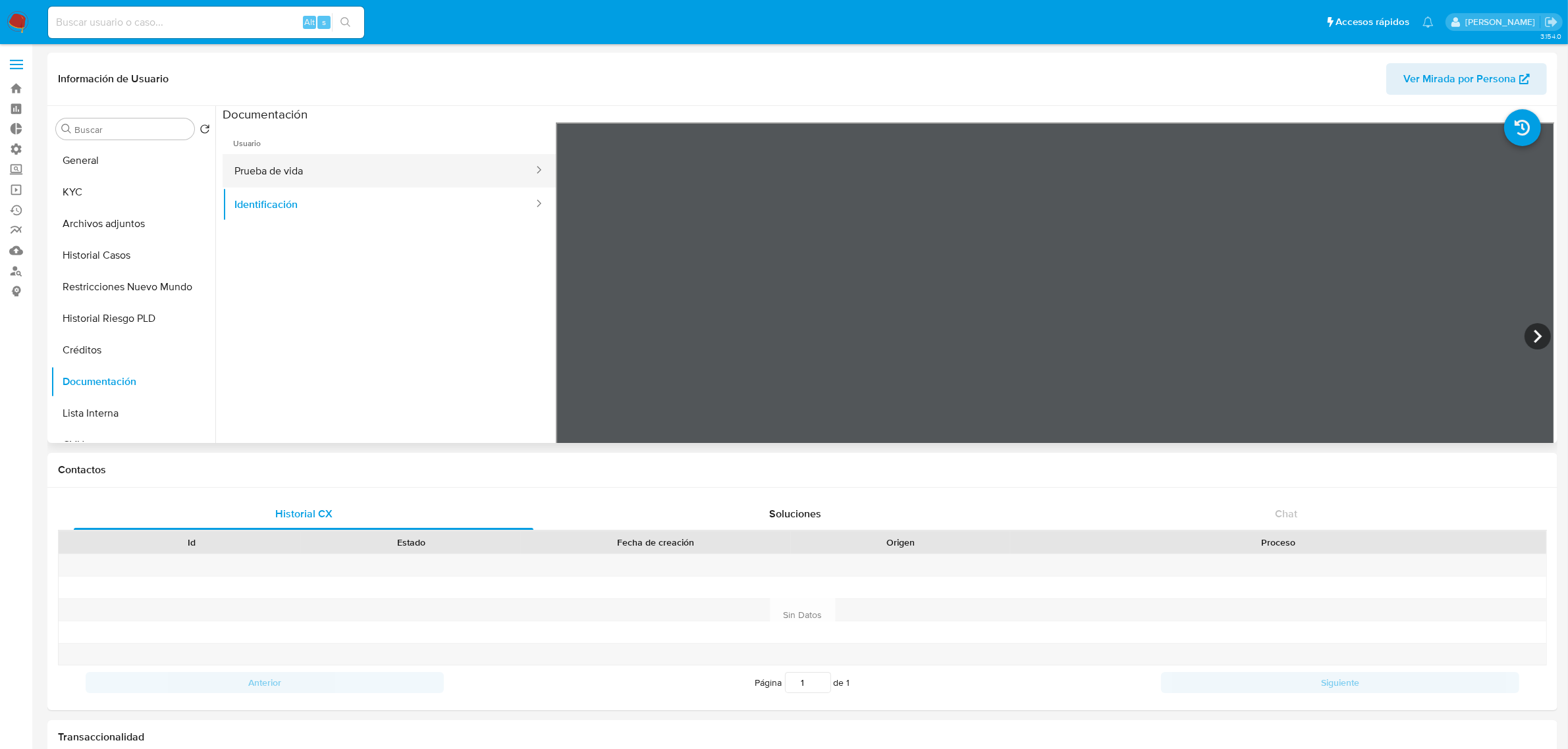
click at [402, 168] on button "Prueba de vida" at bounding box center [379, 170] width 312 height 33
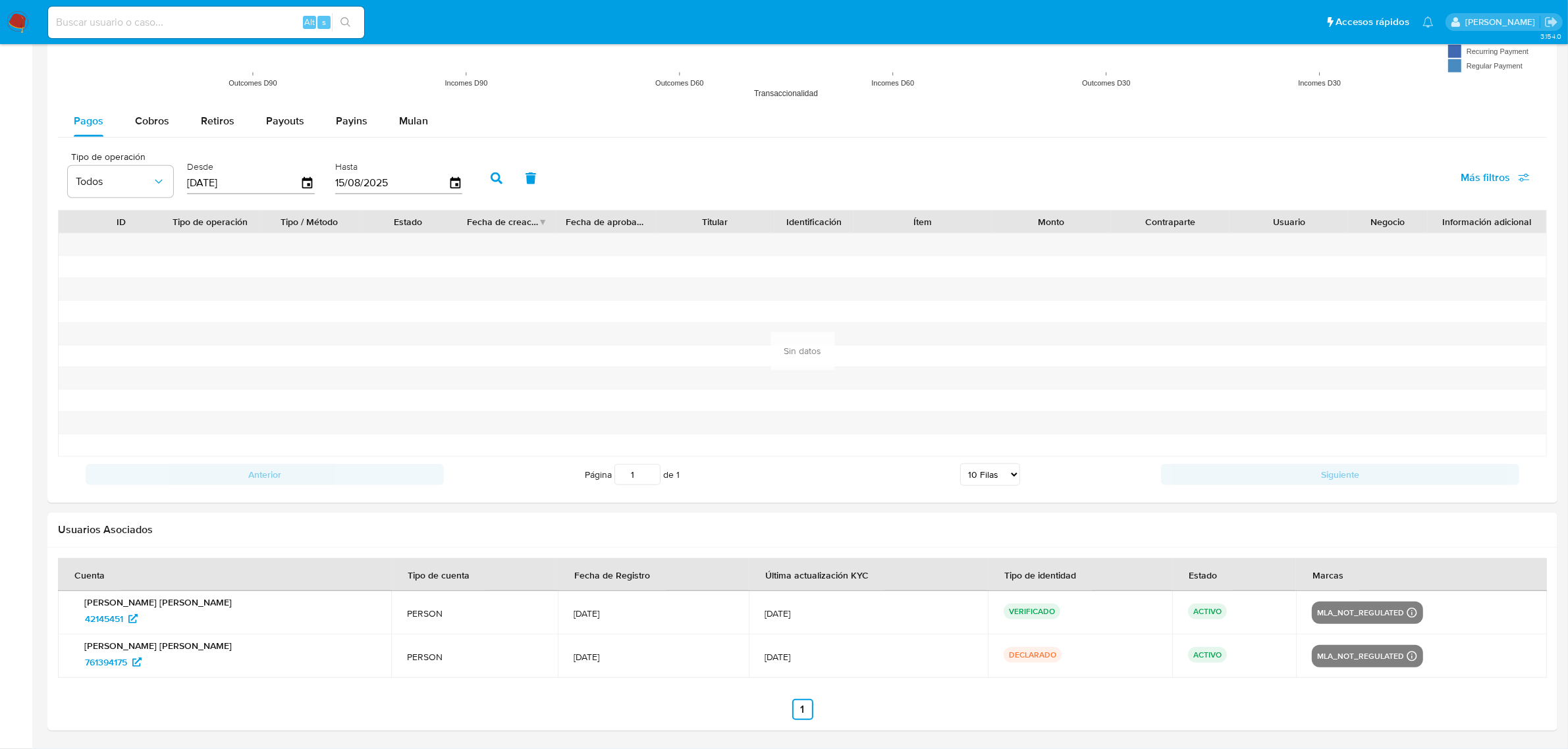
scroll to position [1186, 0]
click at [99, 627] on span "42145451" at bounding box center [104, 619] width 38 height 21
click at [117, 659] on span "761394175" at bounding box center [105, 663] width 42 height 21
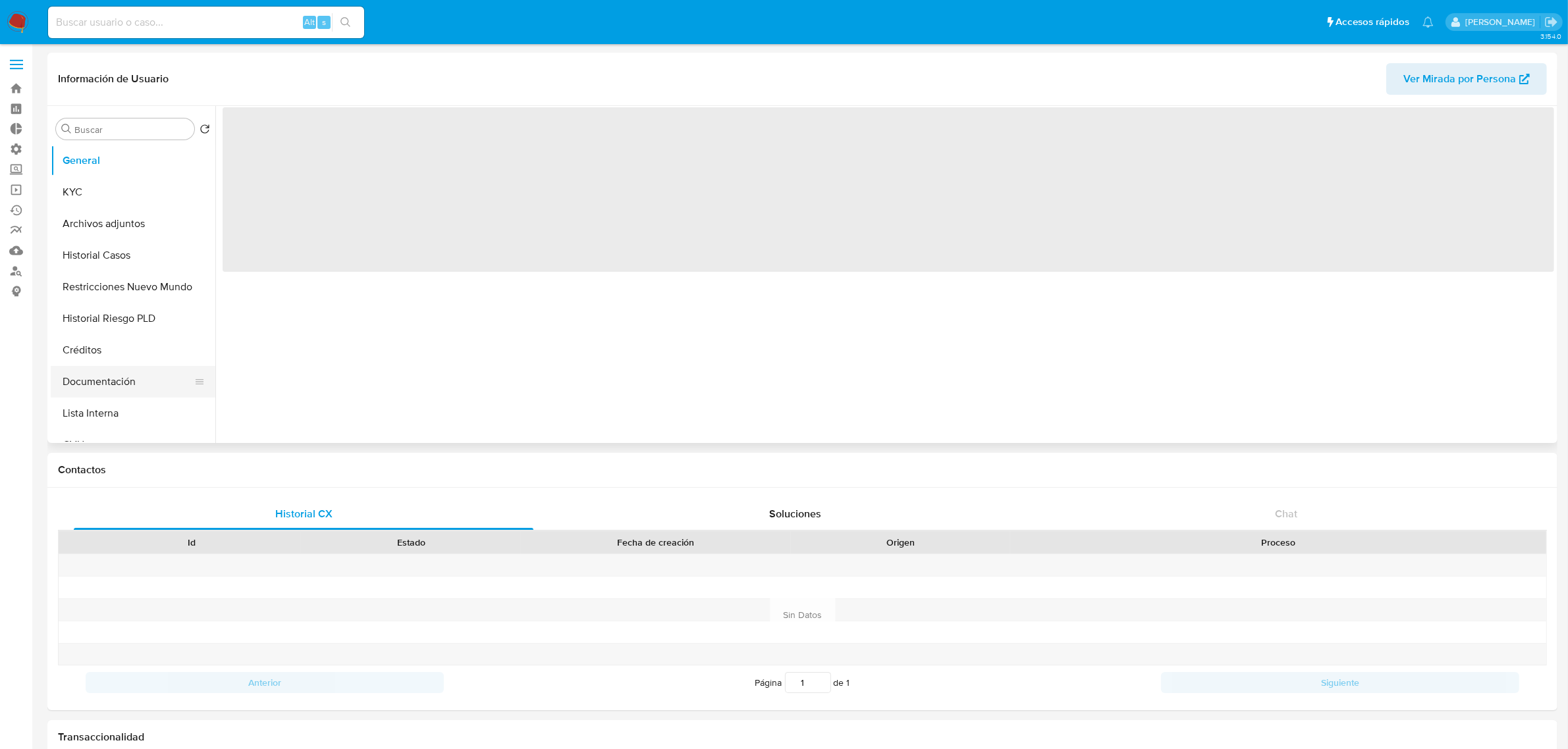
click at [136, 377] on button "Documentación" at bounding box center [127, 382] width 154 height 31
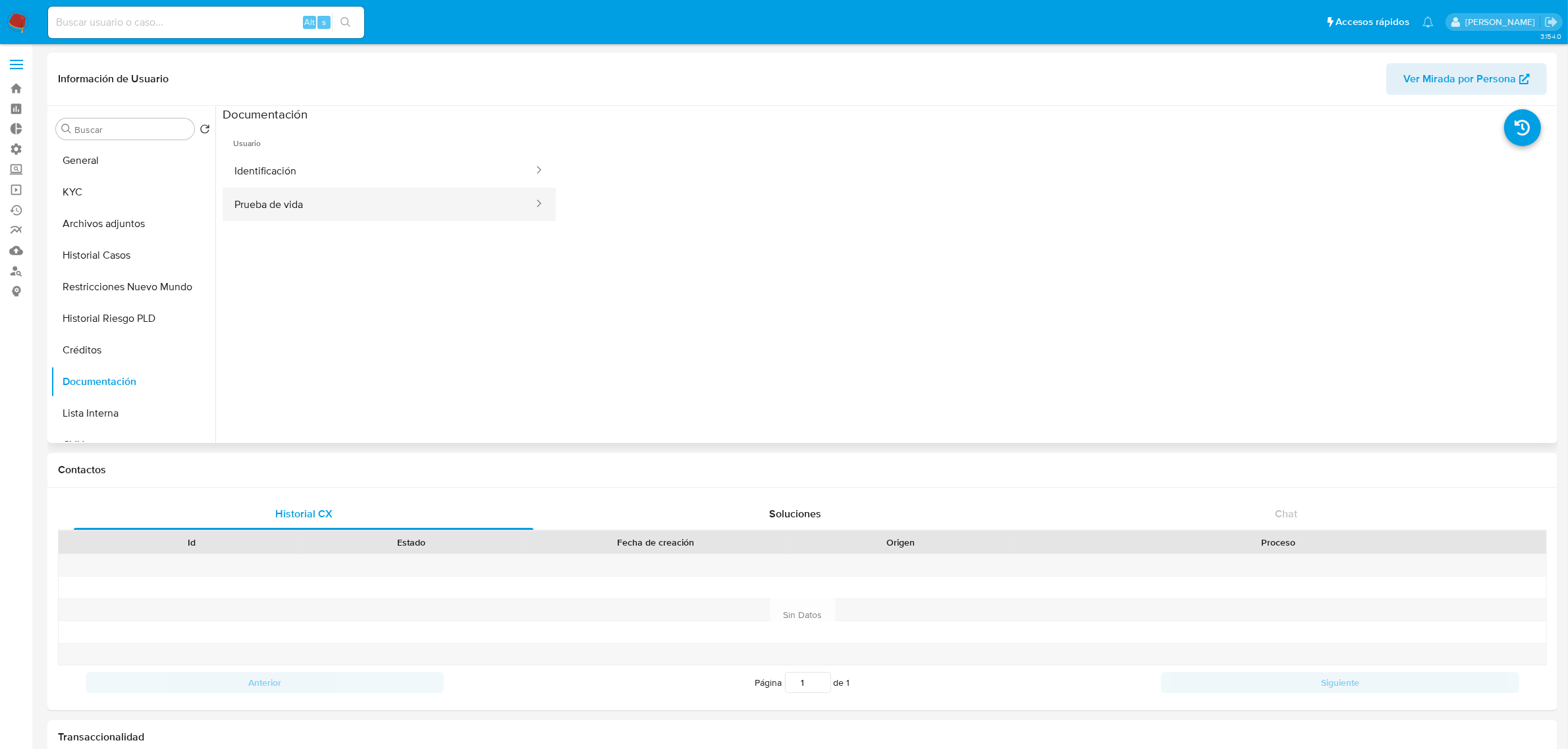
select select "10"
click at [313, 203] on button "Prueba de vida" at bounding box center [379, 204] width 312 height 33
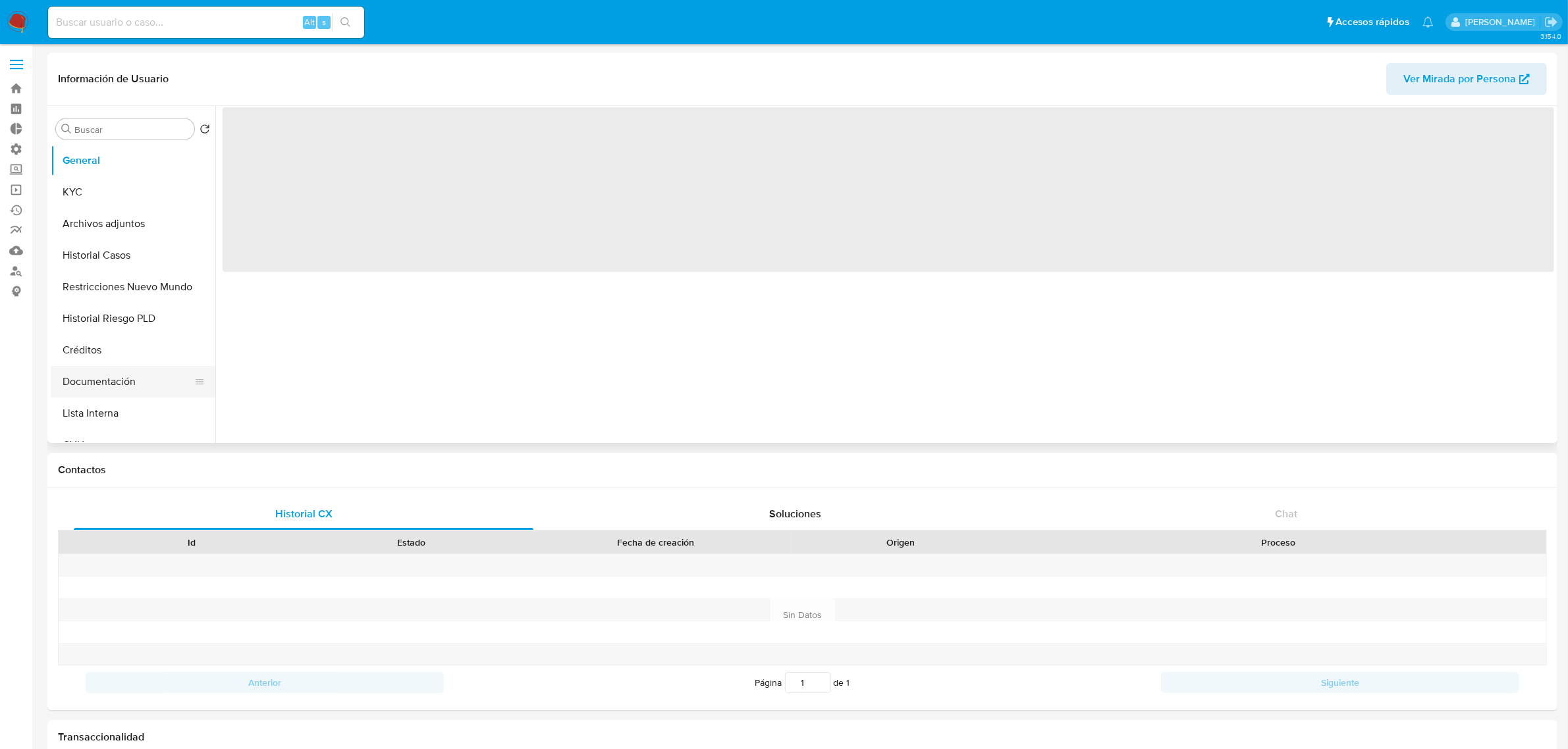
click at [136, 379] on button "Documentación" at bounding box center [127, 382] width 154 height 31
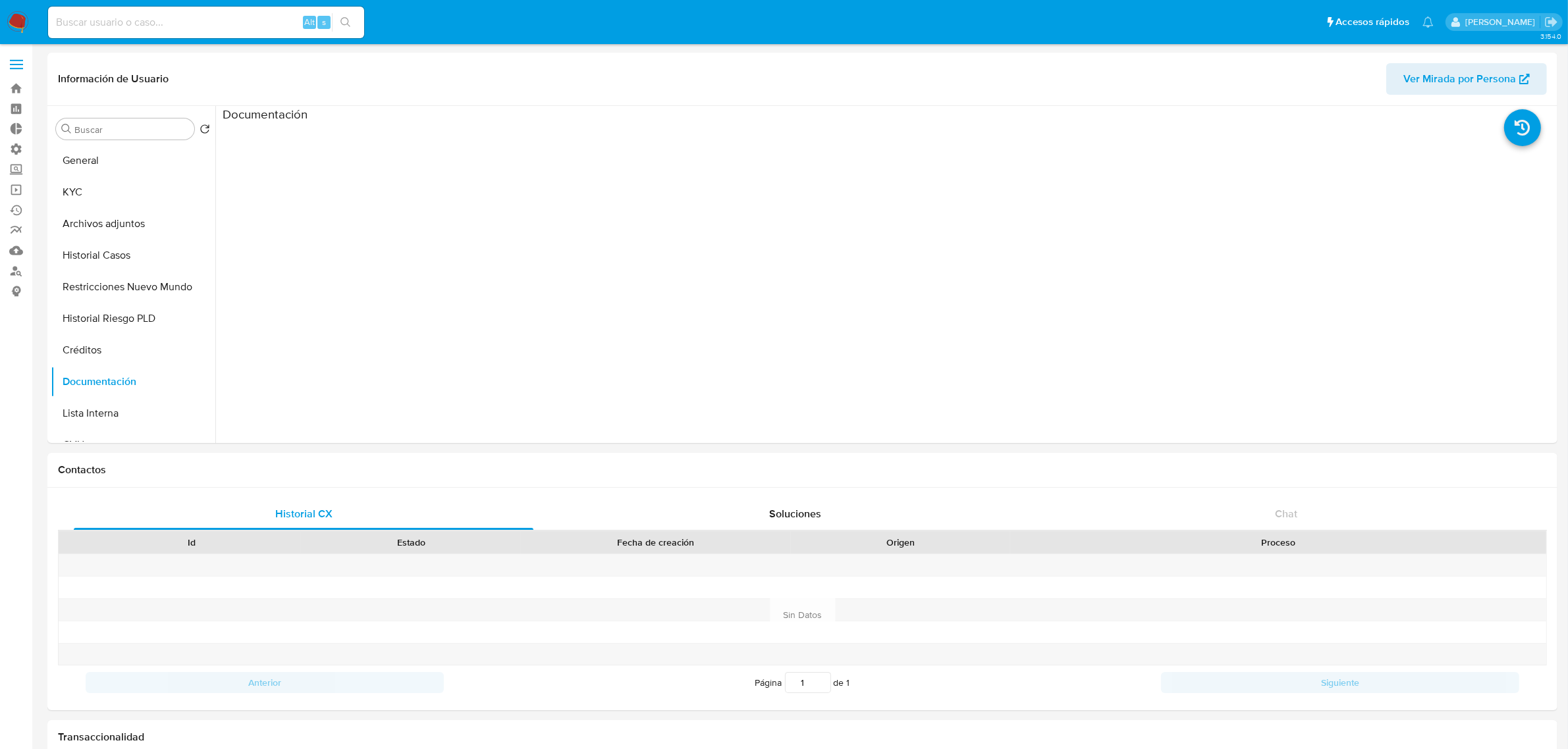
select select "10"
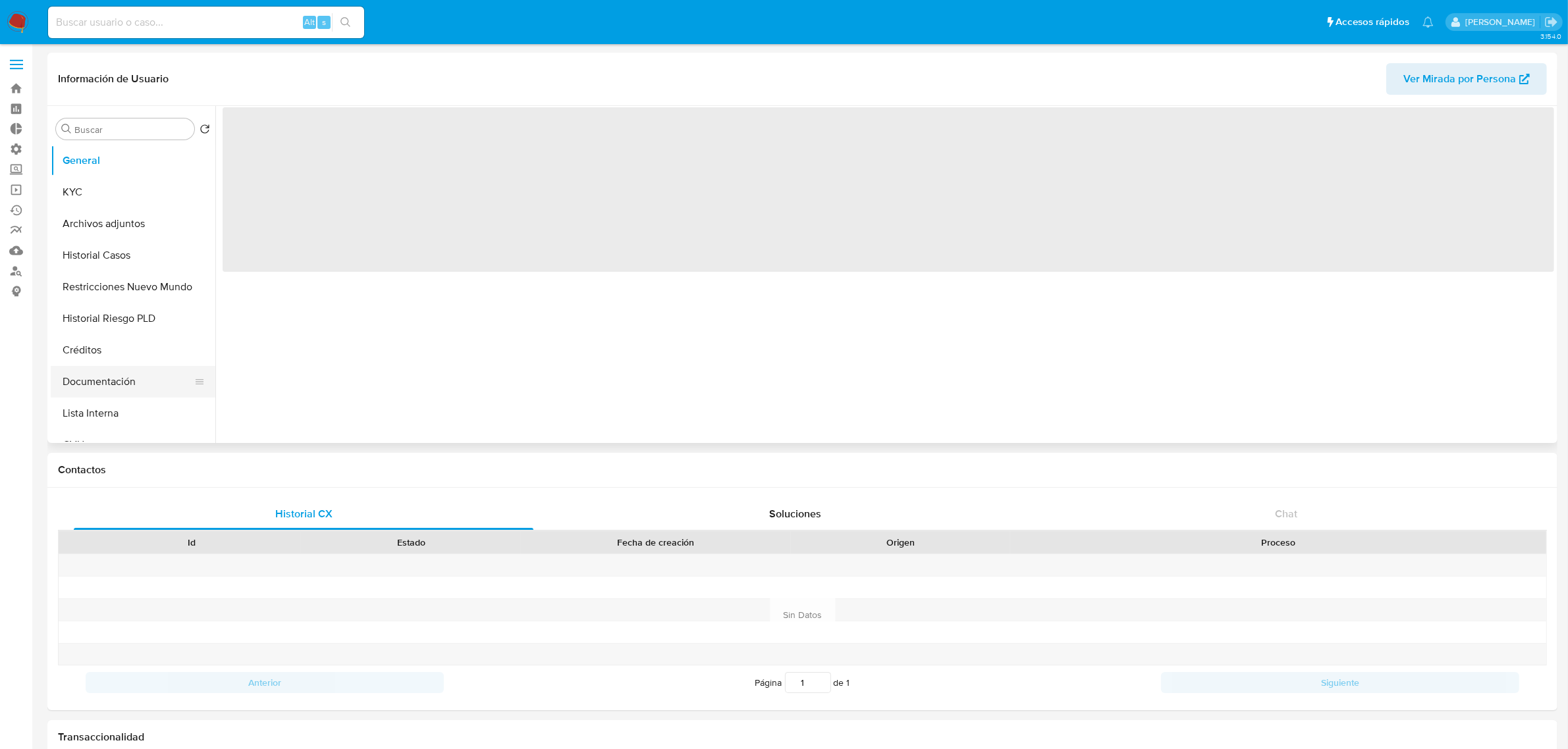
click at [110, 381] on button "Documentación" at bounding box center [127, 382] width 154 height 31
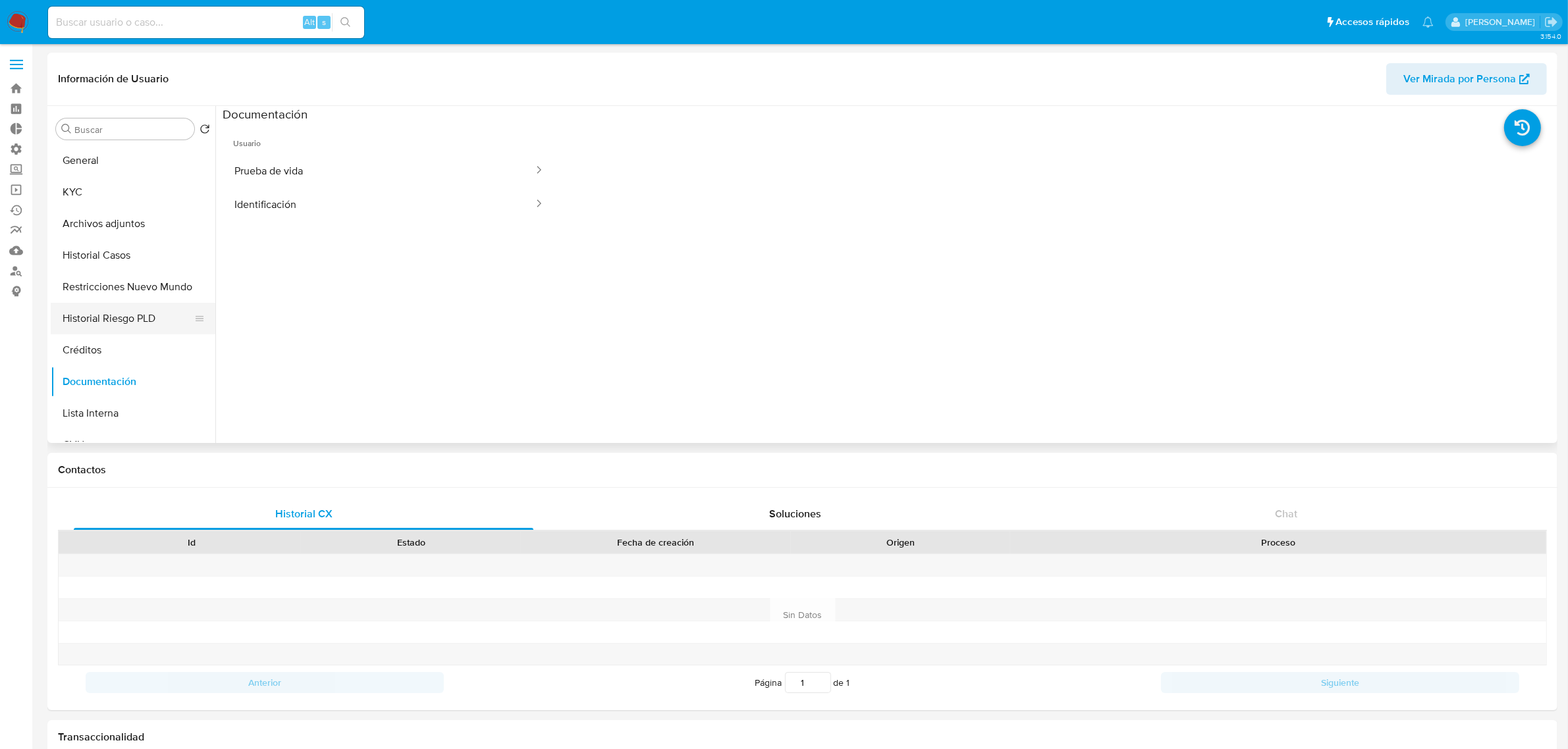
select select "10"
click at [320, 196] on button "Identificación" at bounding box center [379, 204] width 312 height 33
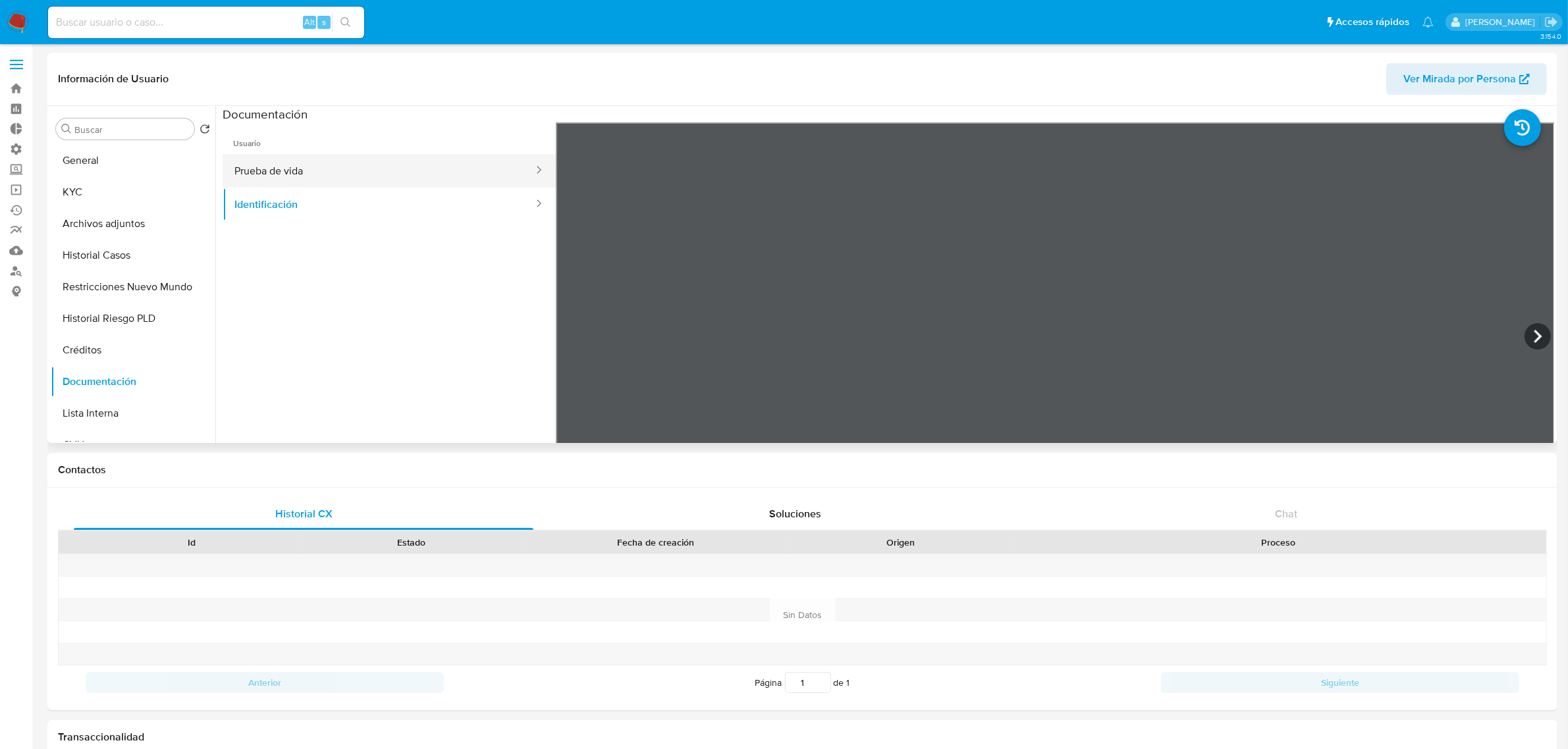
click at [306, 172] on button "Prueba de vida" at bounding box center [379, 170] width 312 height 33
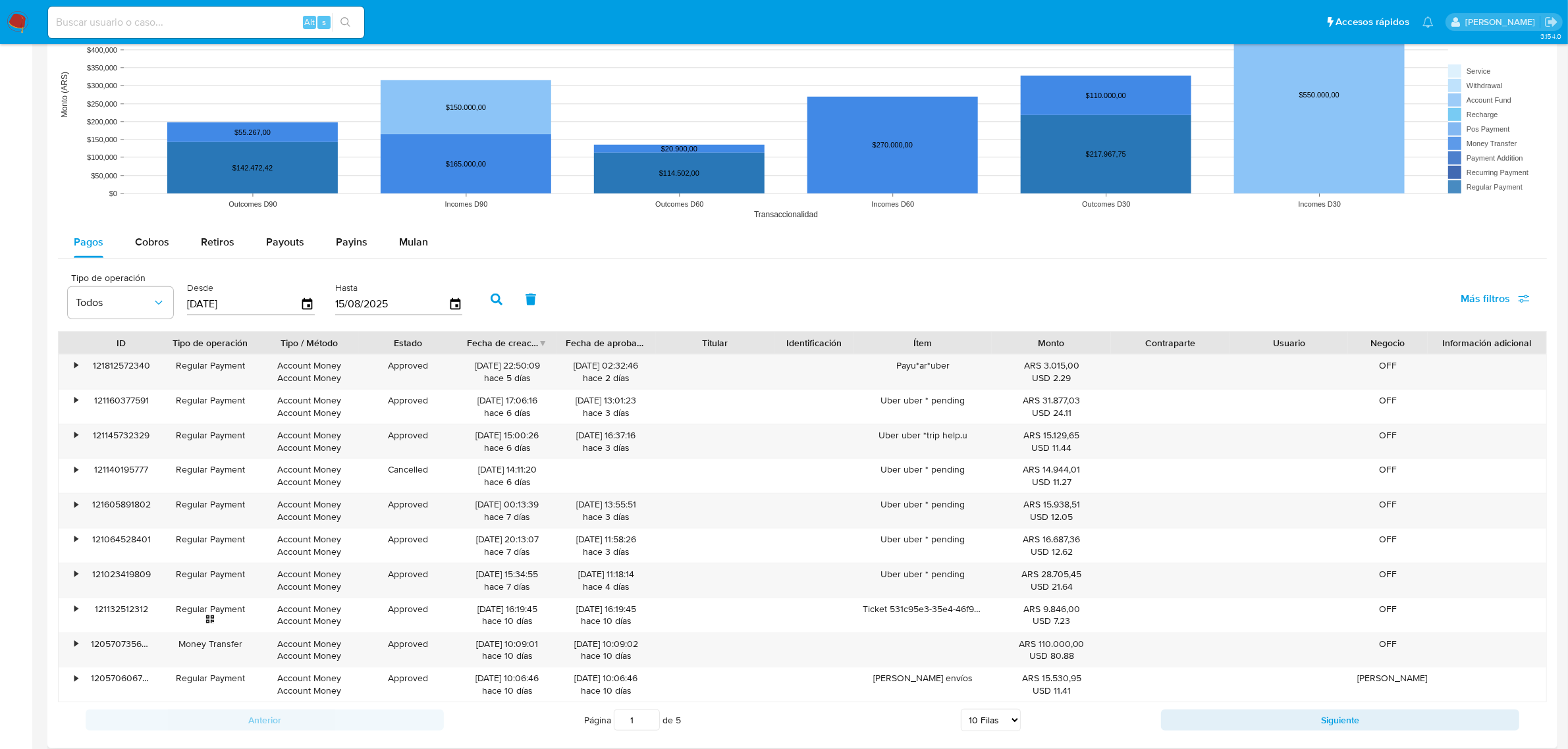
scroll to position [1070, 0]
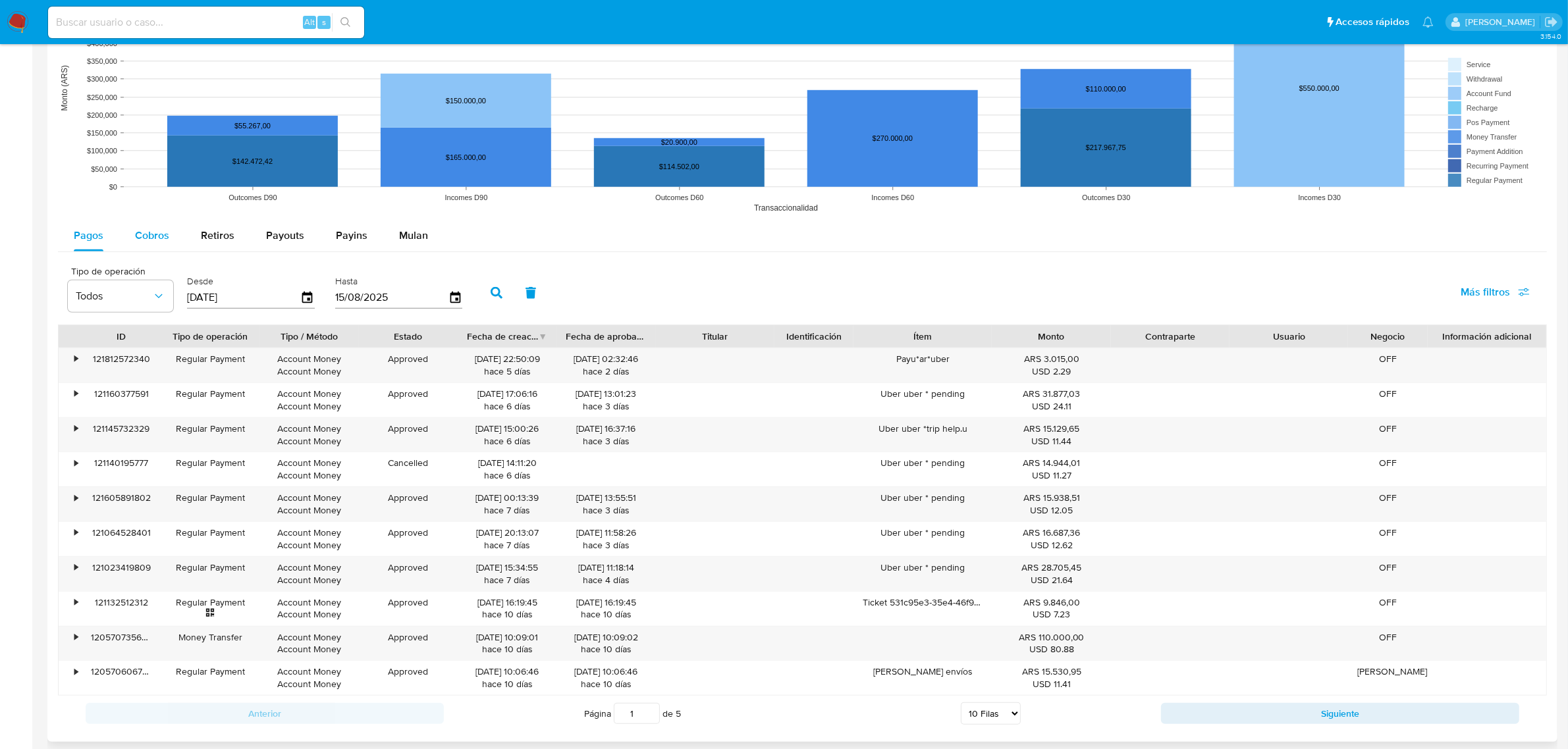
click at [162, 232] on span "Cobros" at bounding box center [152, 235] width 34 height 15
select select "10"
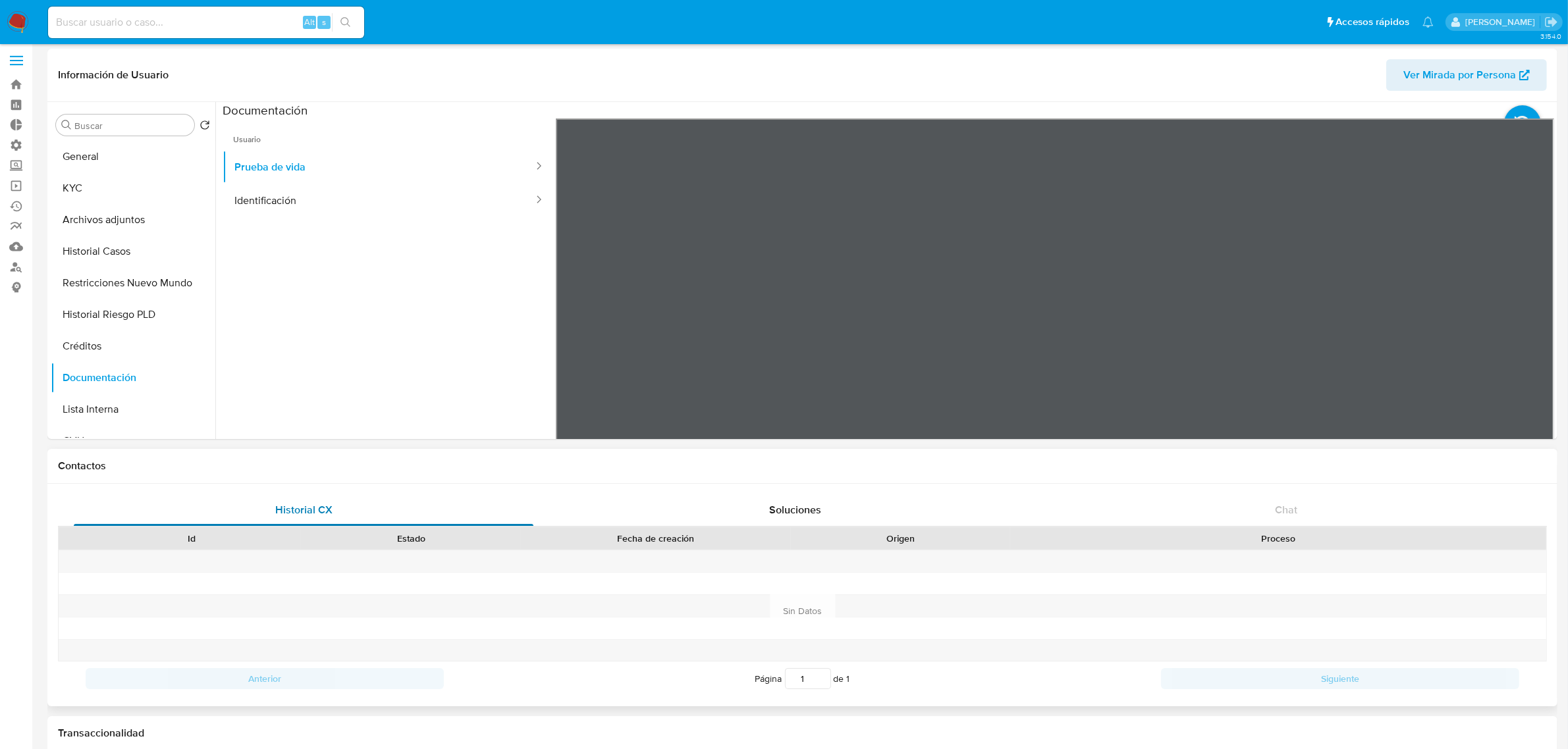
scroll to position [0, 0]
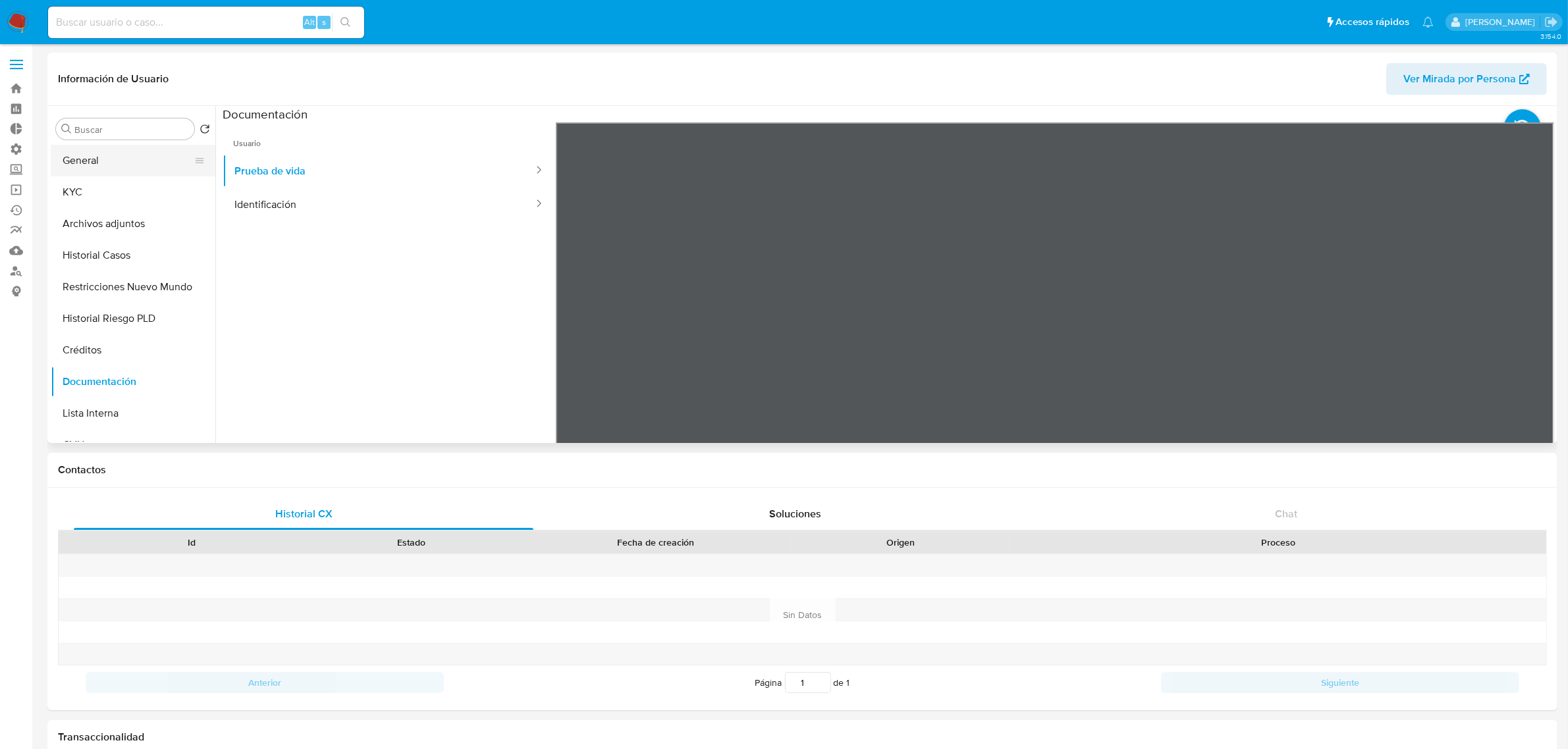
click at [104, 156] on button "General" at bounding box center [127, 160] width 154 height 31
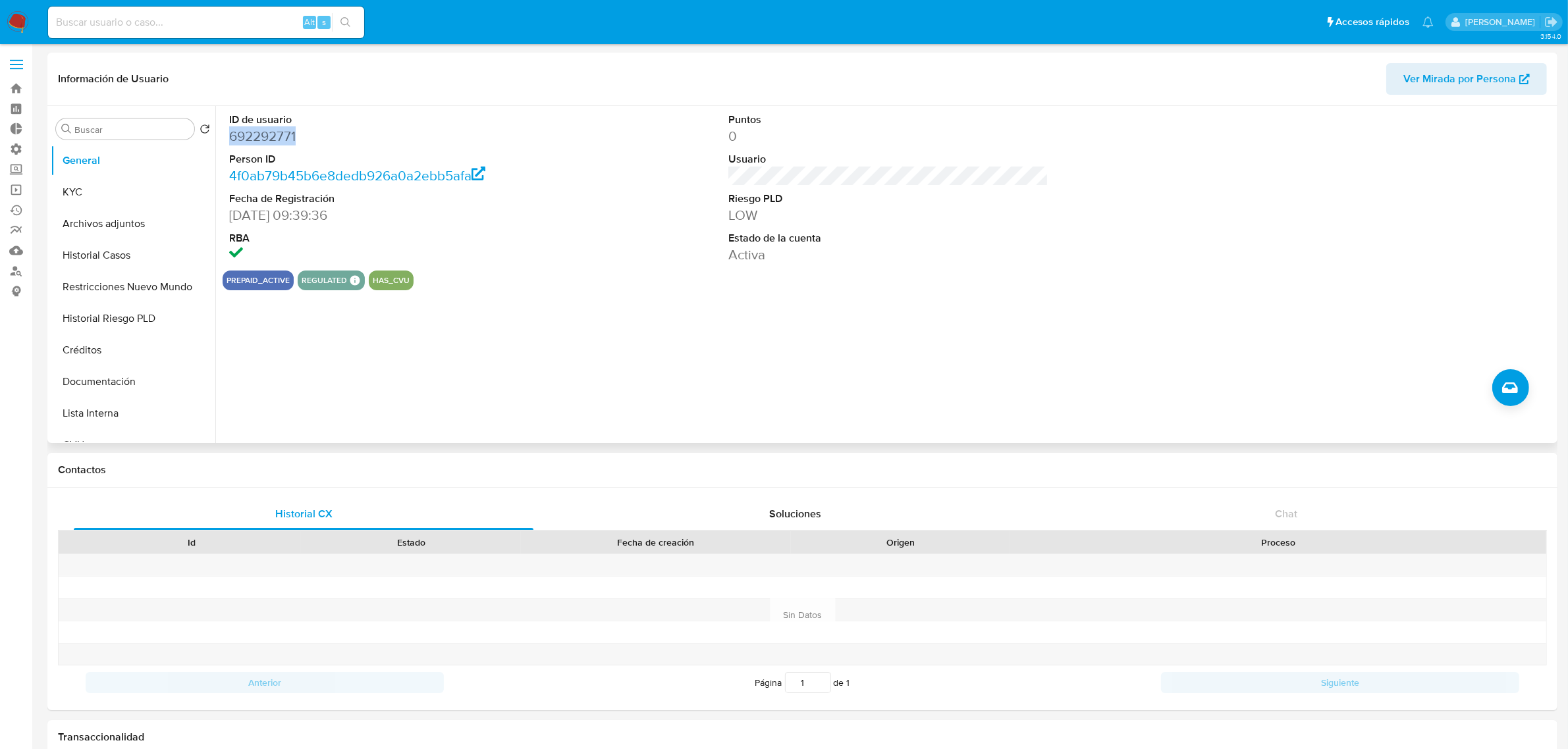
drag, startPoint x: 305, startPoint y: 137, endPoint x: 232, endPoint y: 137, distance: 73.0
click at [232, 137] on dd "692292771" at bounding box center [389, 136] width 320 height 19
copy dd "692292771"
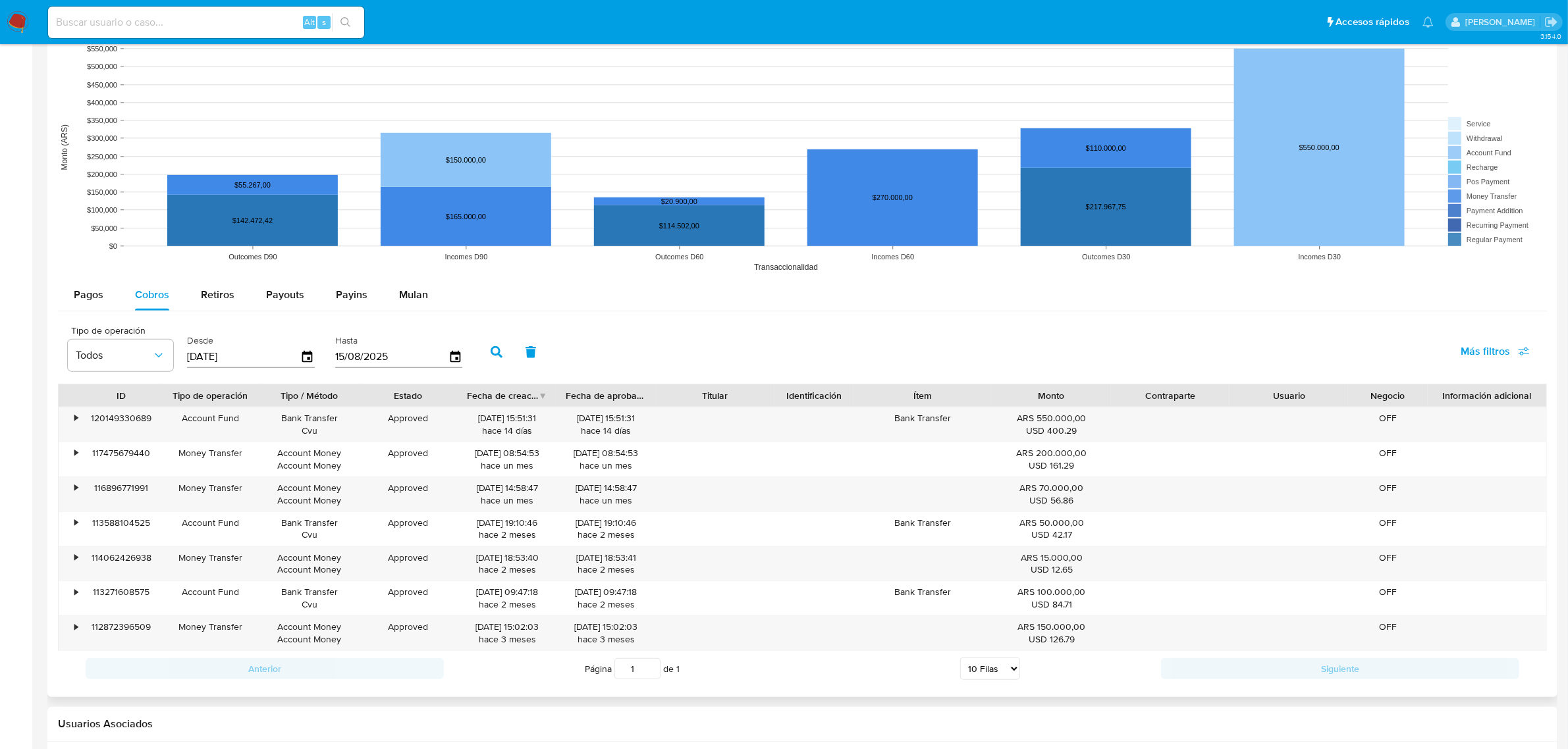
scroll to position [1163, 0]
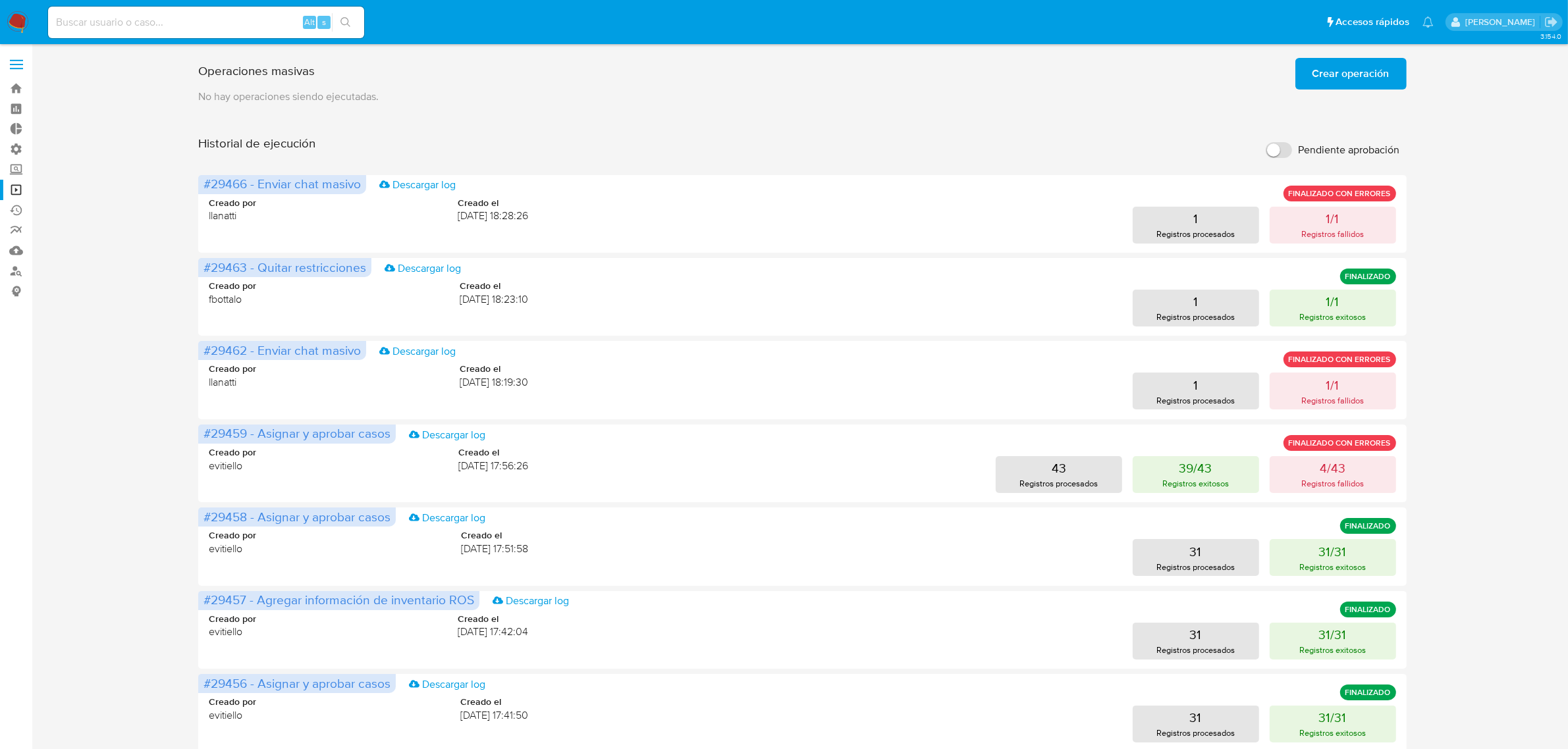
click at [25, 12] on img at bounding box center [17, 22] width 22 height 22
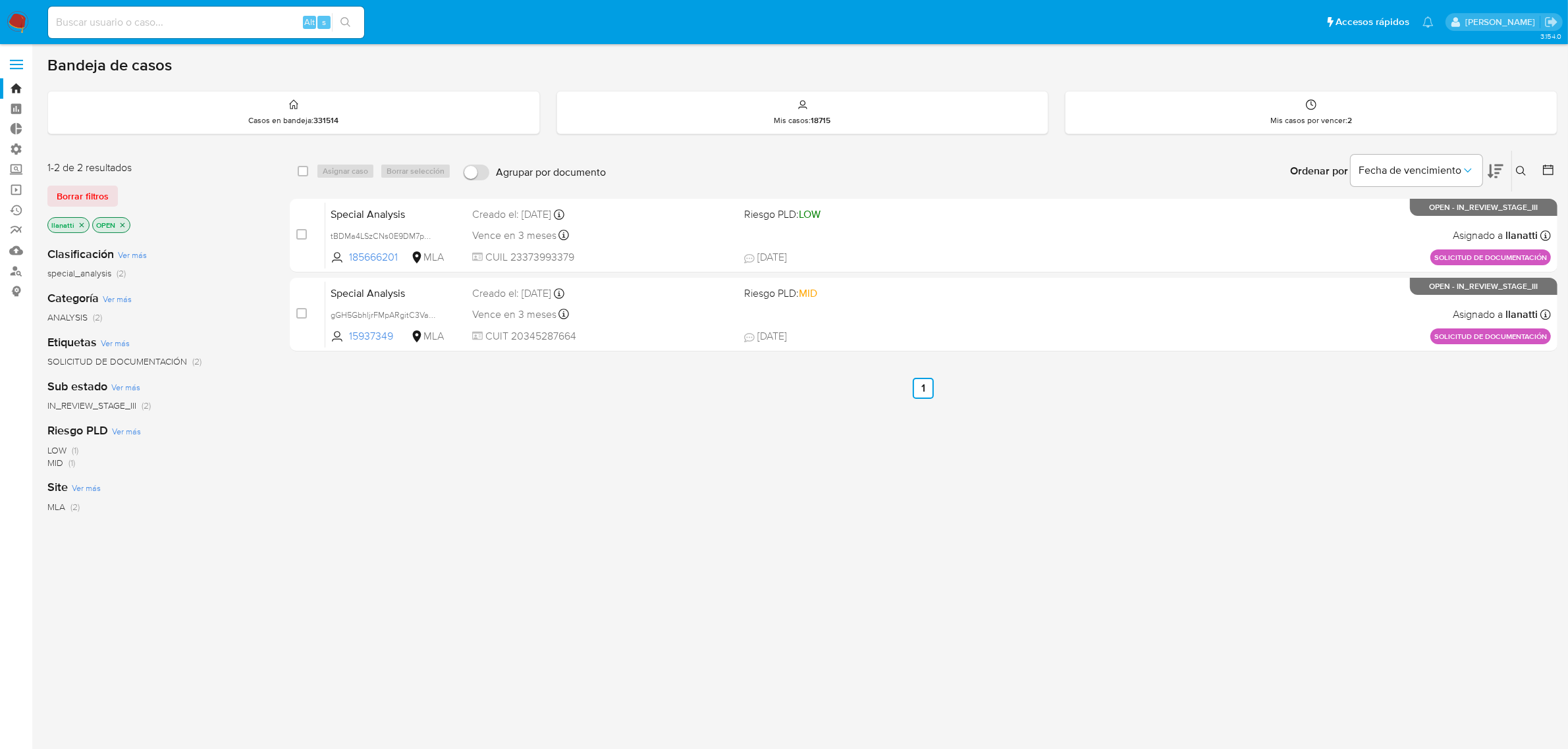
click at [122, 226] on icon "close-filter" at bounding box center [122, 225] width 8 height 8
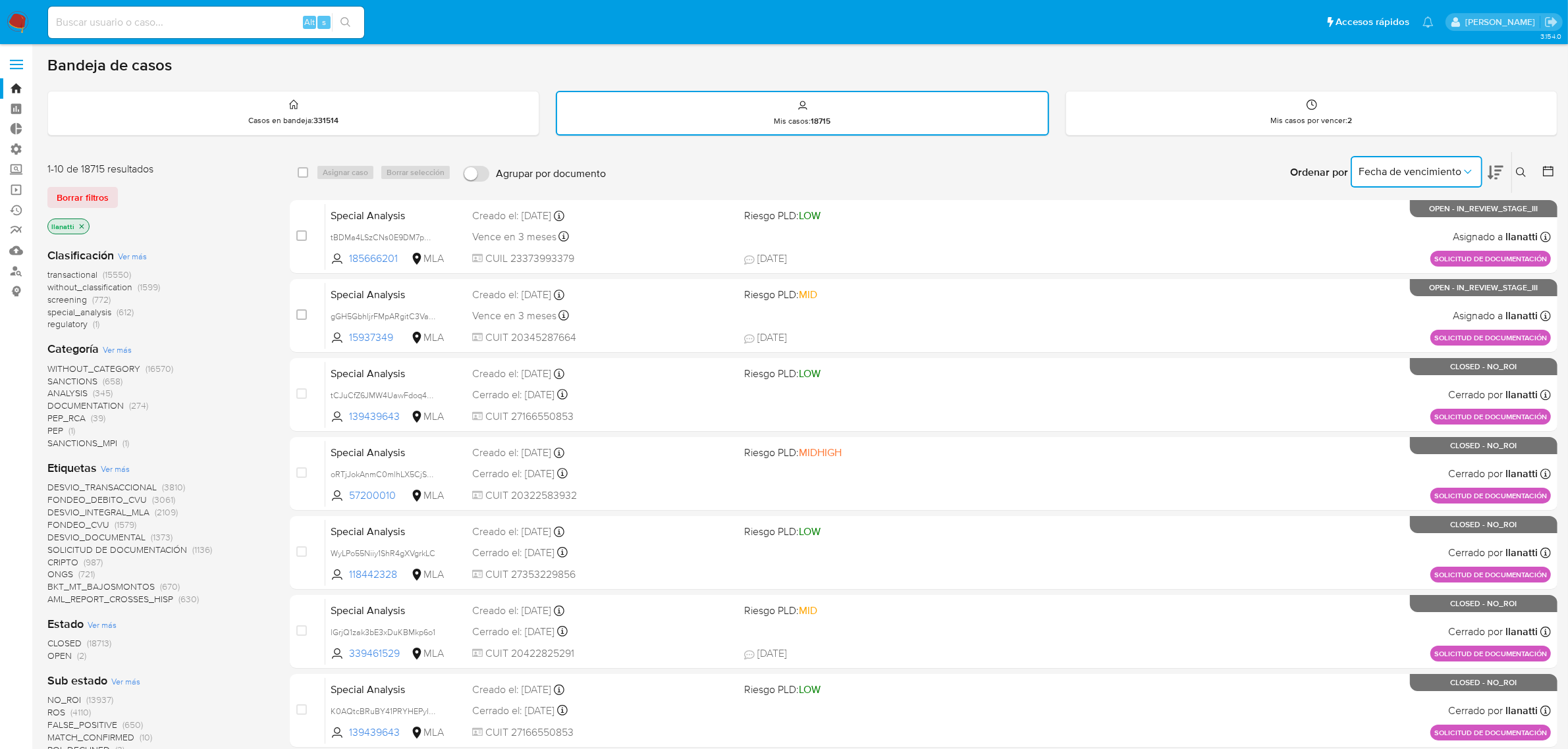
click at [1467, 171] on icon "Ordenar por" at bounding box center [1468, 172] width 13 height 13
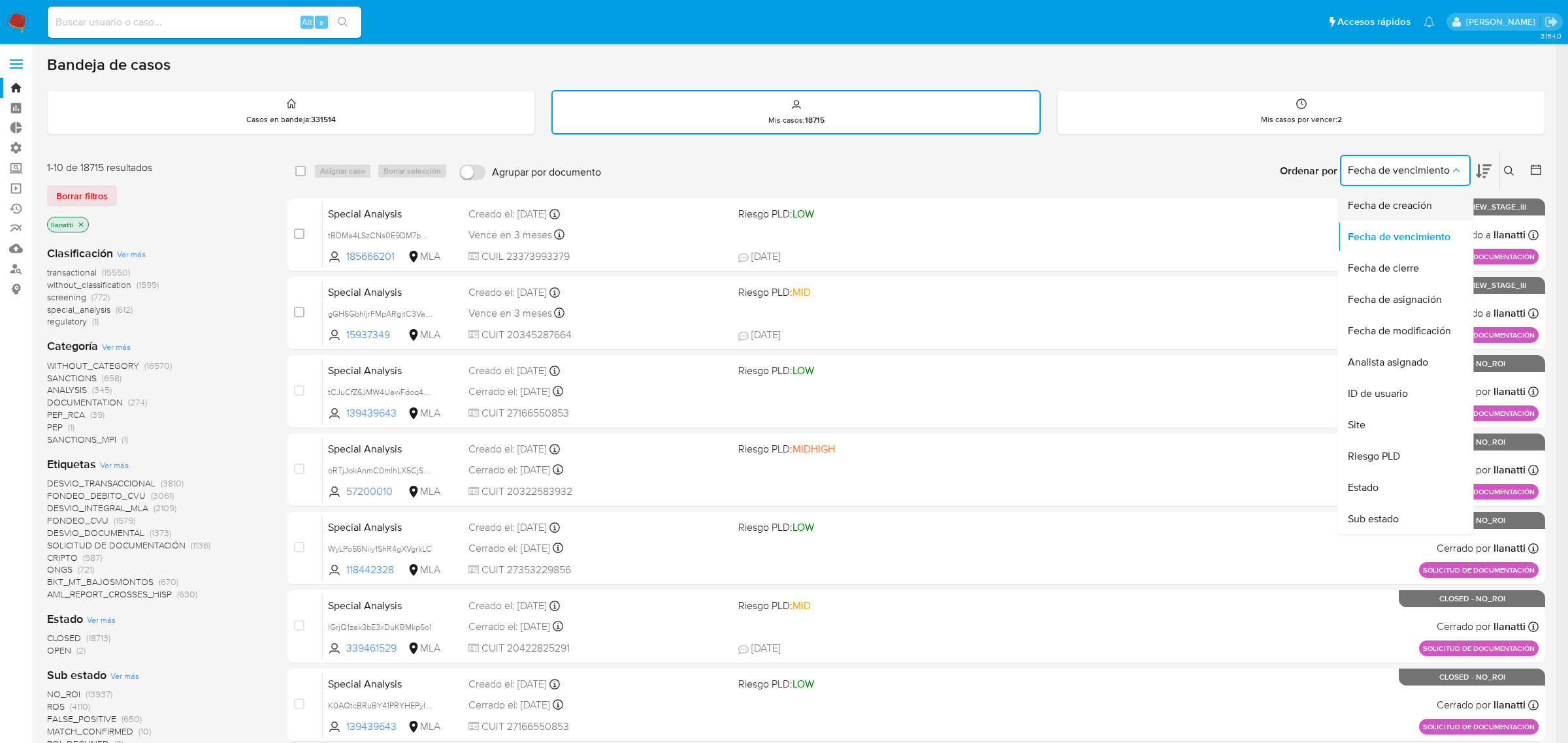
click at [1422, 199] on span "Fecha de creación" at bounding box center [1389, 206] width 84 height 13
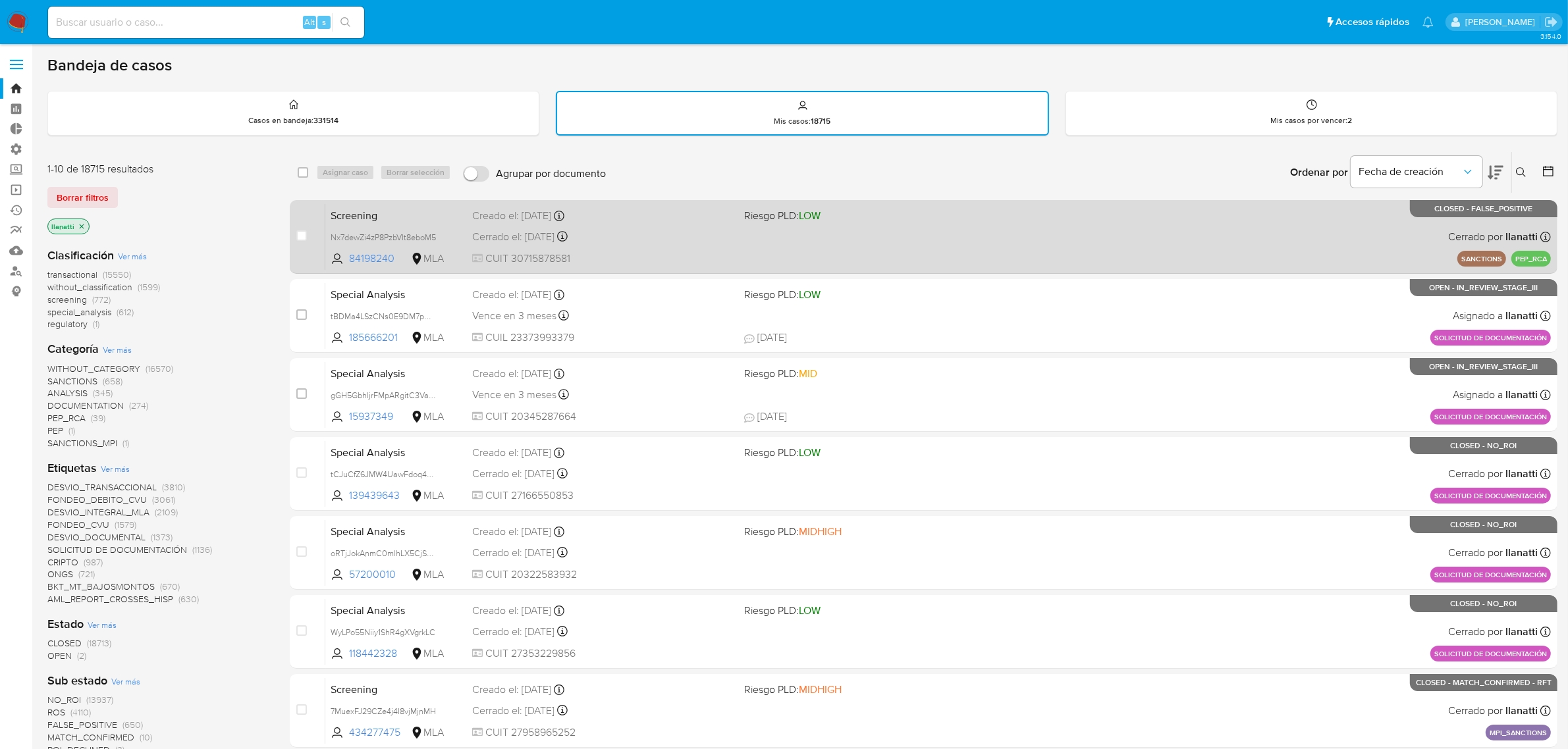
click at [693, 248] on div "Screening Nx7dewZi4zP8PzbVIt8eboM5 84198240 MLA Riesgo PLD: LOW Creado el: 15/0…" at bounding box center [938, 236] width 1225 height 66
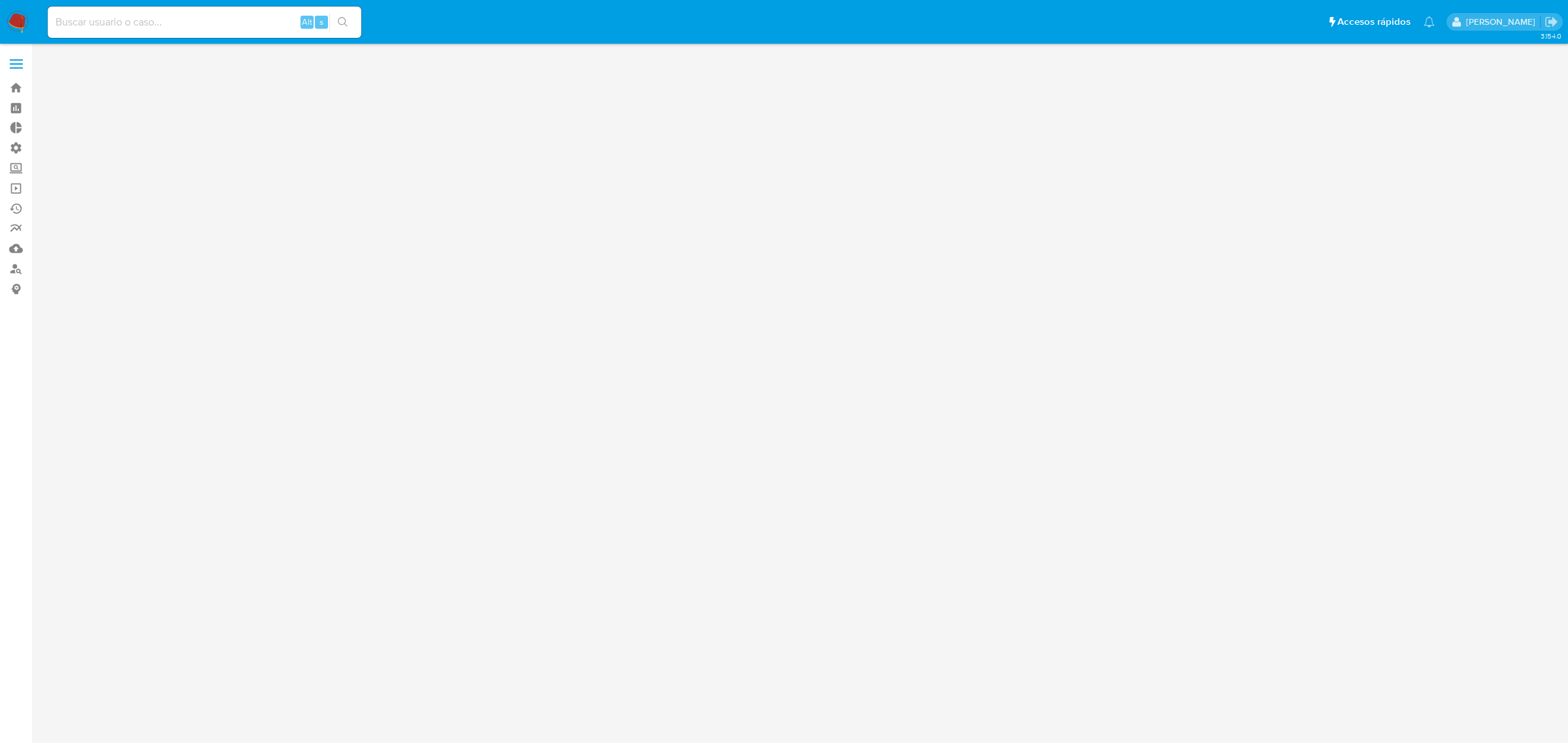
click at [1160, 210] on div "3.154.0" at bounding box center [802, 393] width 1510 height 682
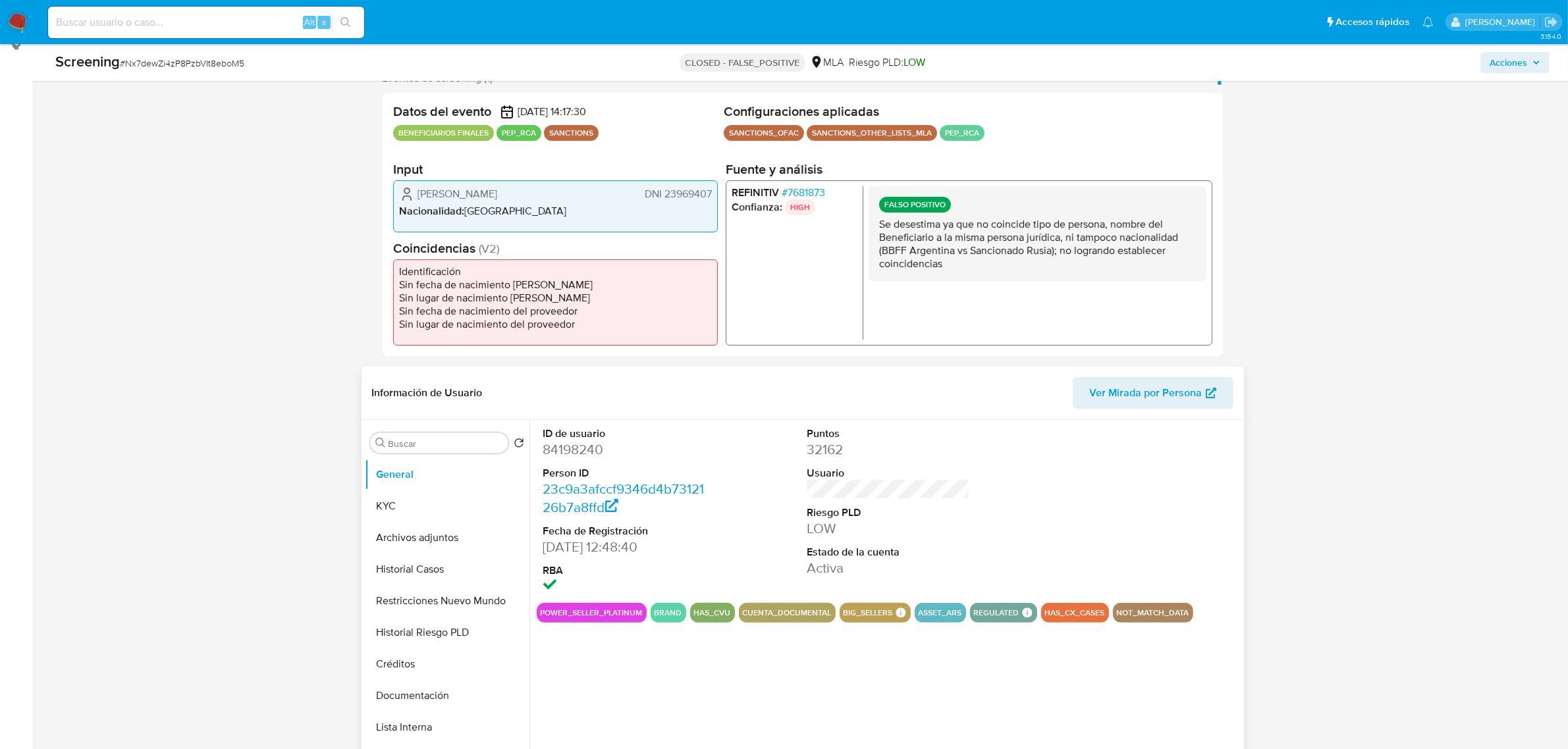
select select "10"
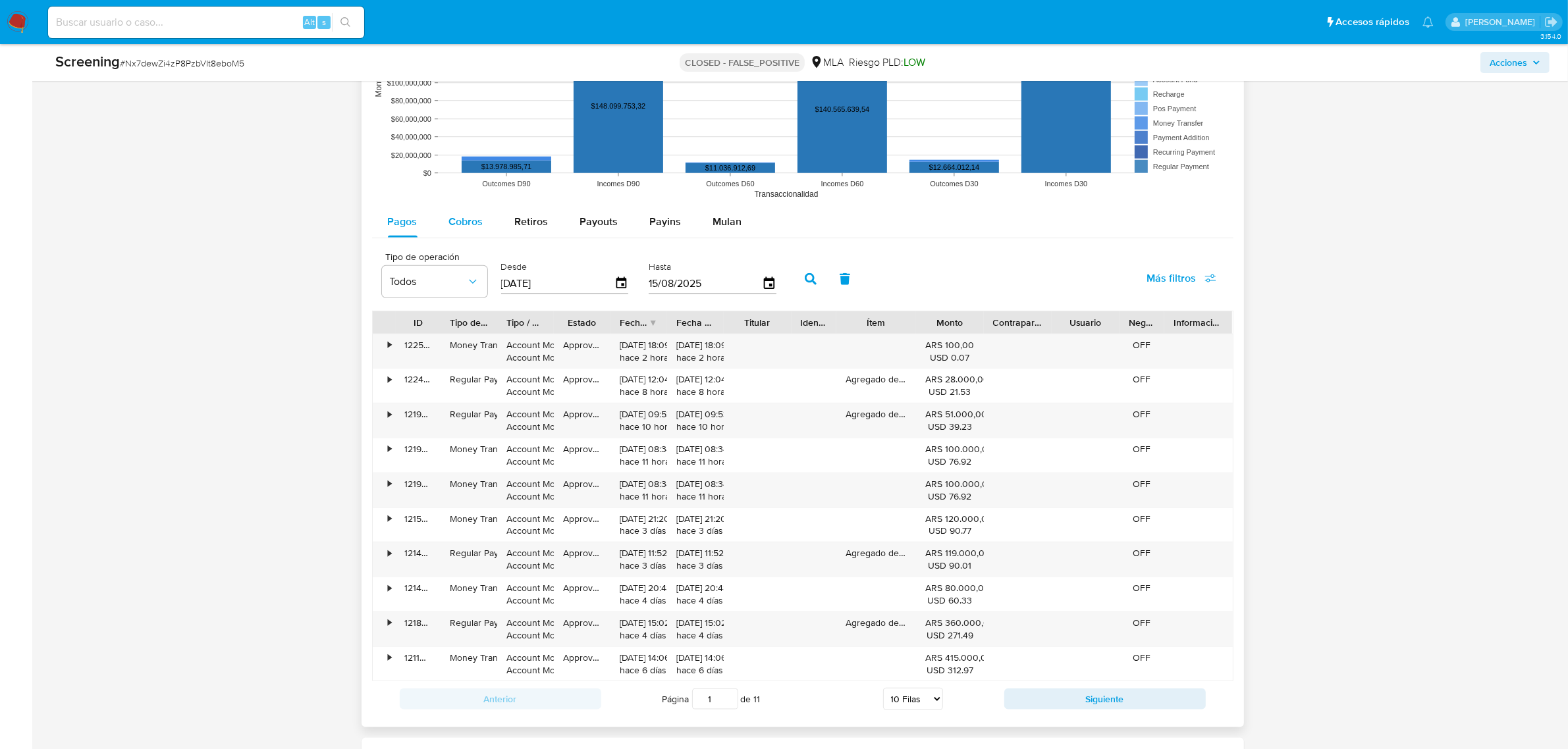
click at [435, 228] on button "Cobros" at bounding box center [466, 221] width 66 height 31
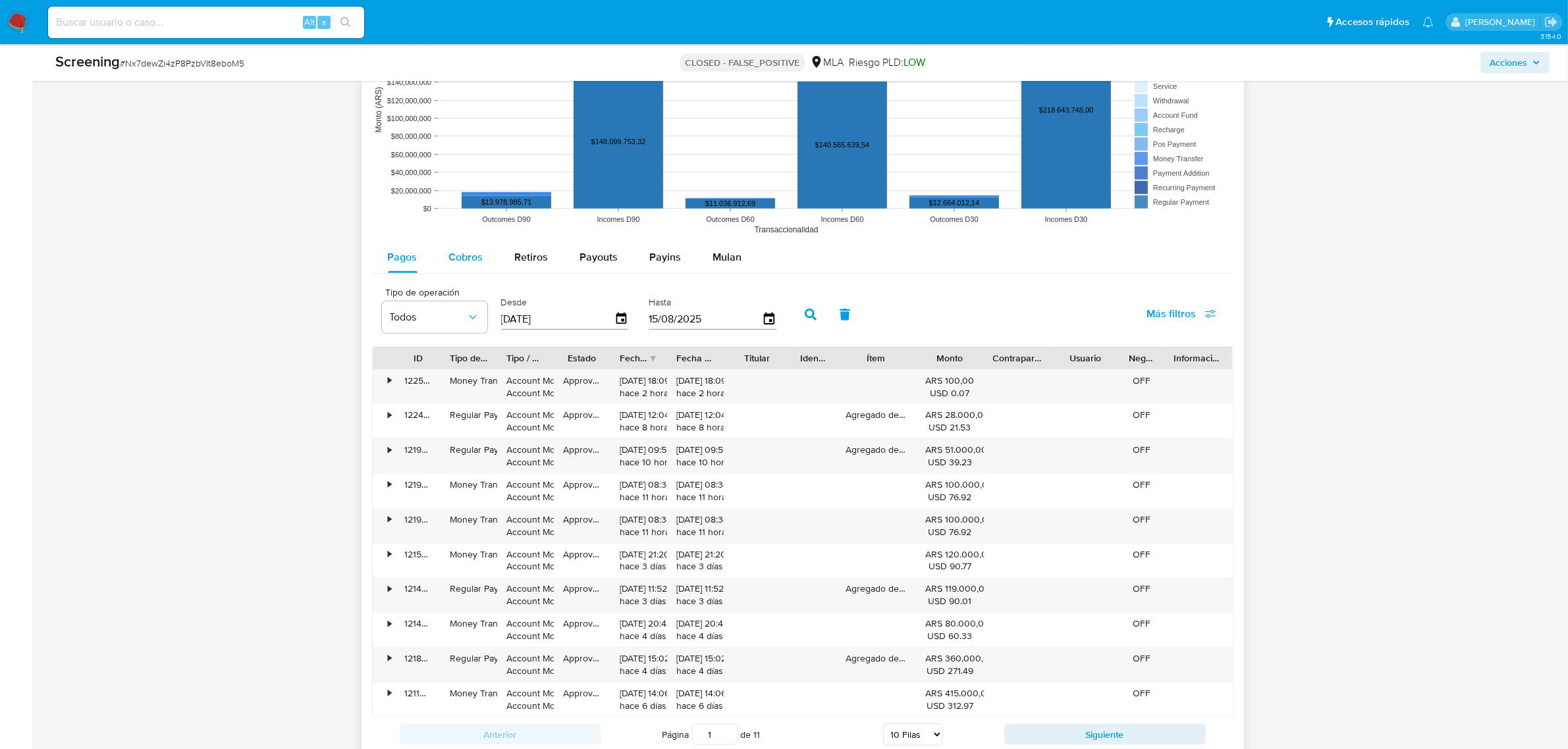
select select "10"
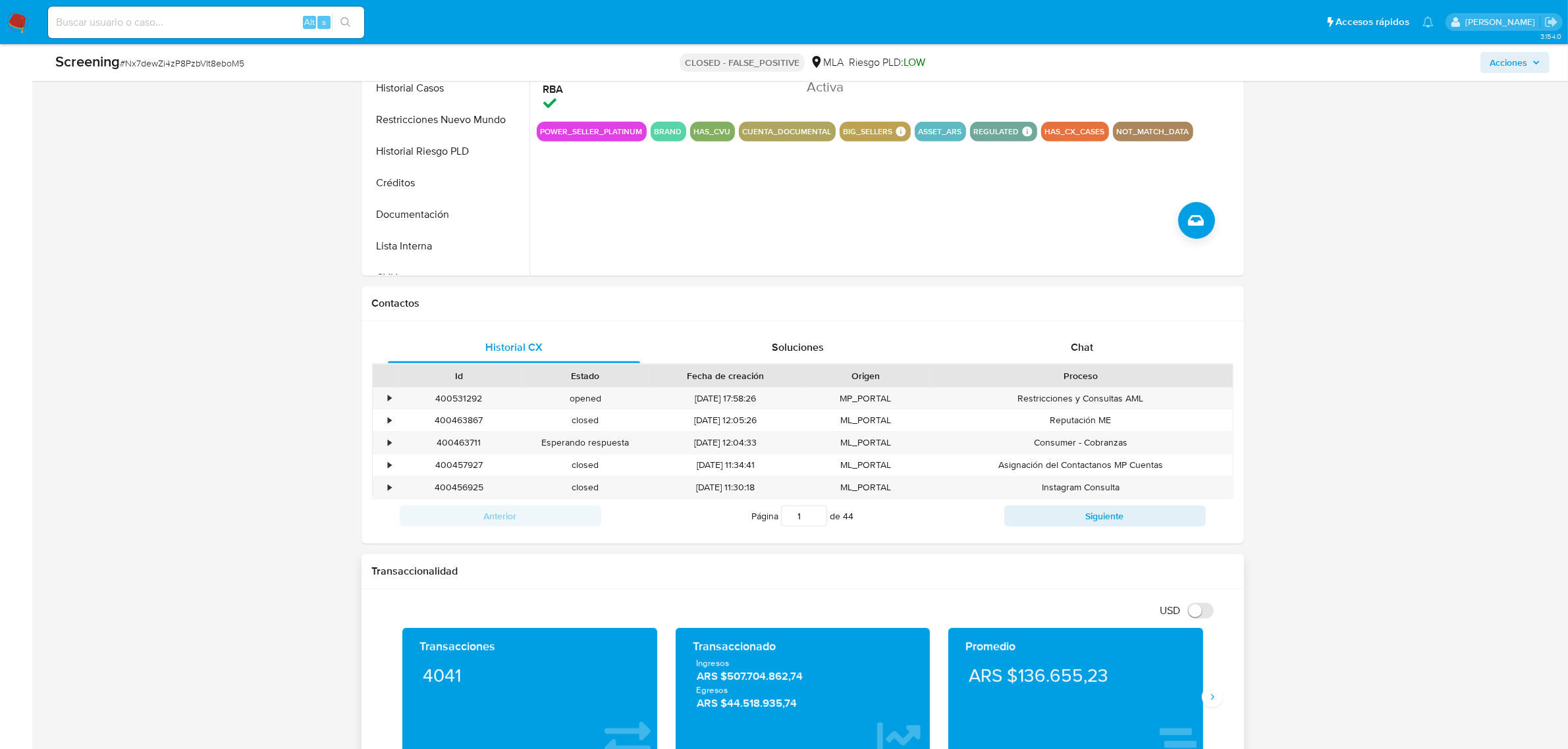
scroll to position [740, 0]
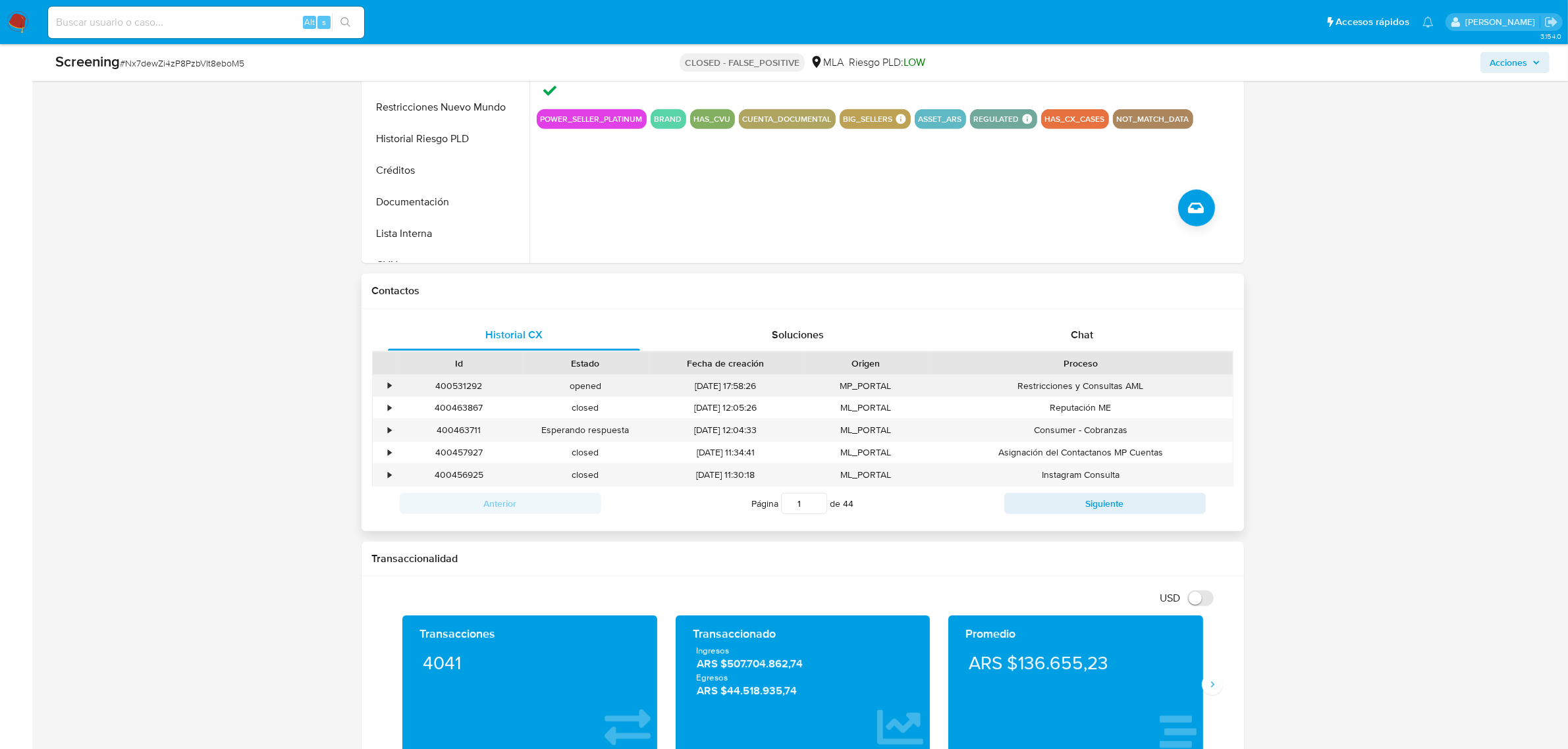
click at [392, 384] on div "•" at bounding box center [384, 386] width 23 height 22
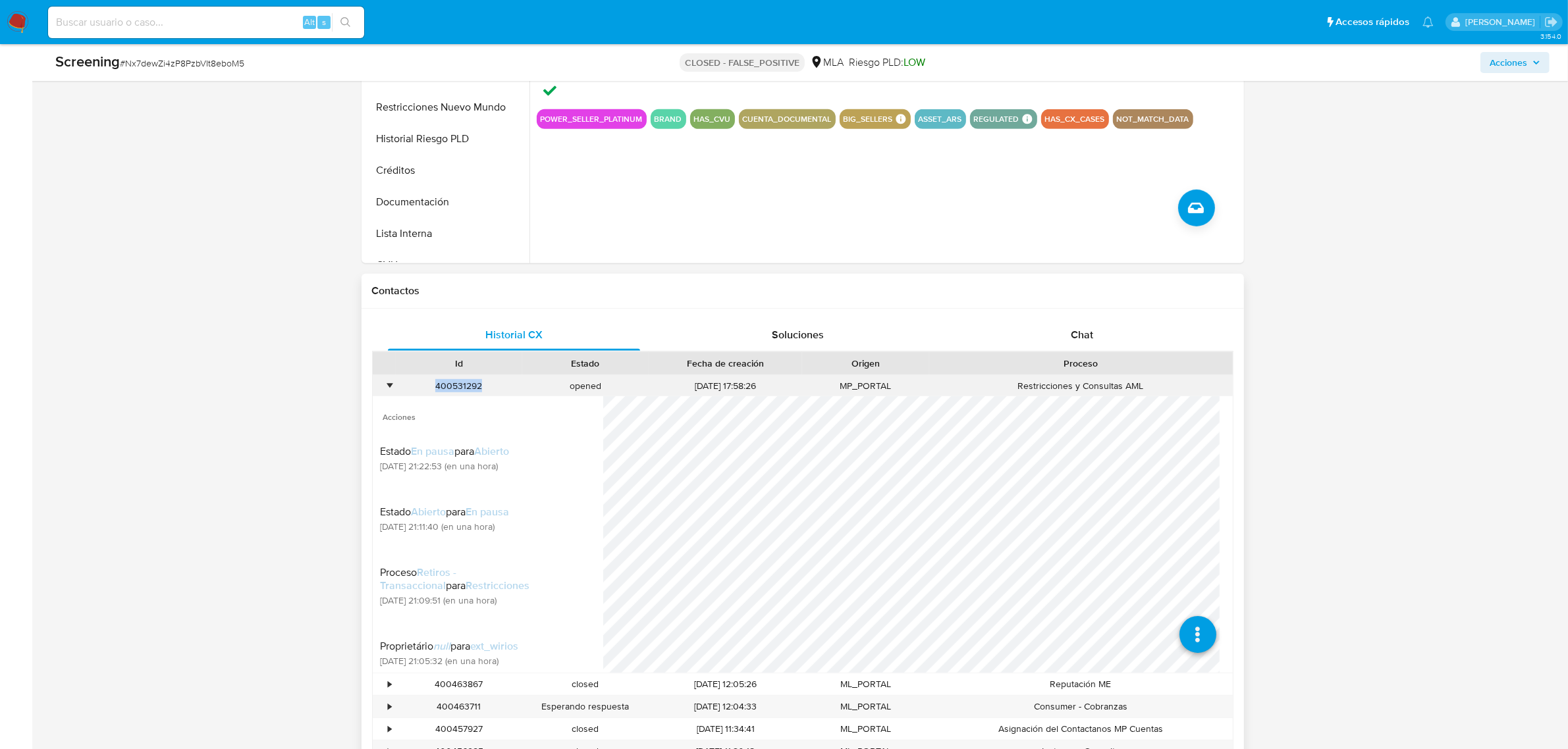
drag, startPoint x: 482, startPoint y: 383, endPoint x: 427, endPoint y: 385, distance: 55.0
click at [427, 385] on div "400531292" at bounding box center [459, 386] width 127 height 22
copy div "400531292"
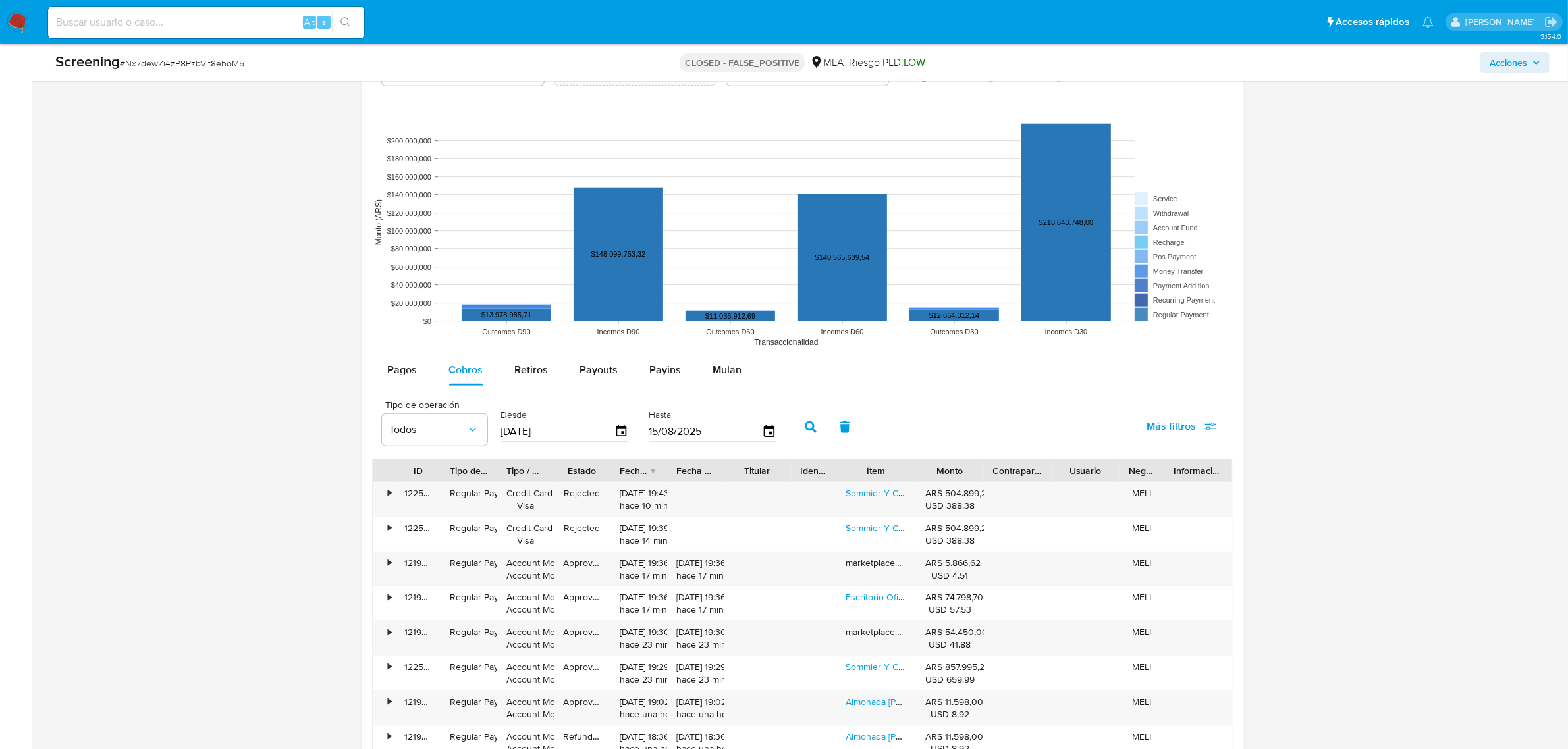
scroll to position [2012, 0]
